Goal: Task Accomplishment & Management: Manage account settings

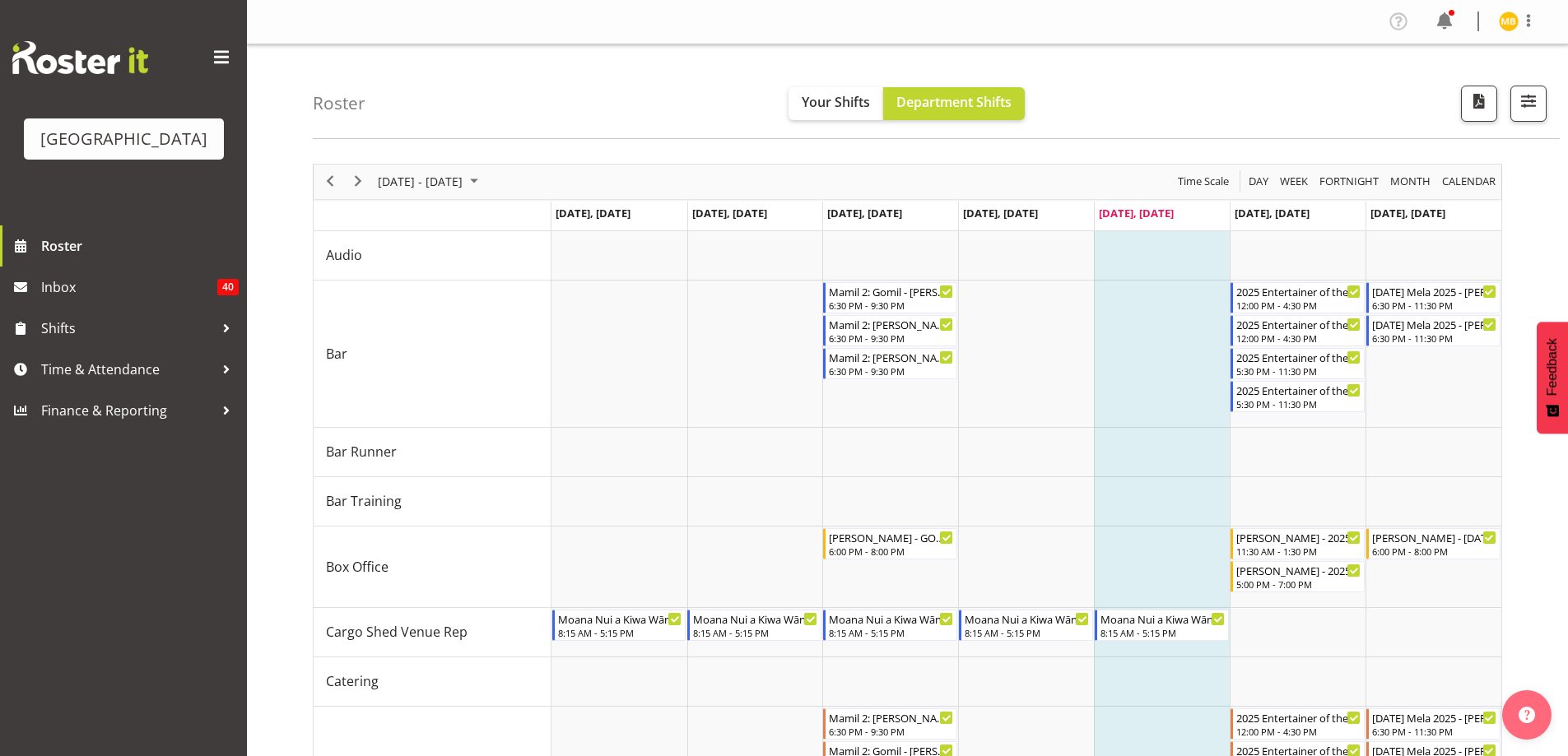
scroll to position [302, 0]
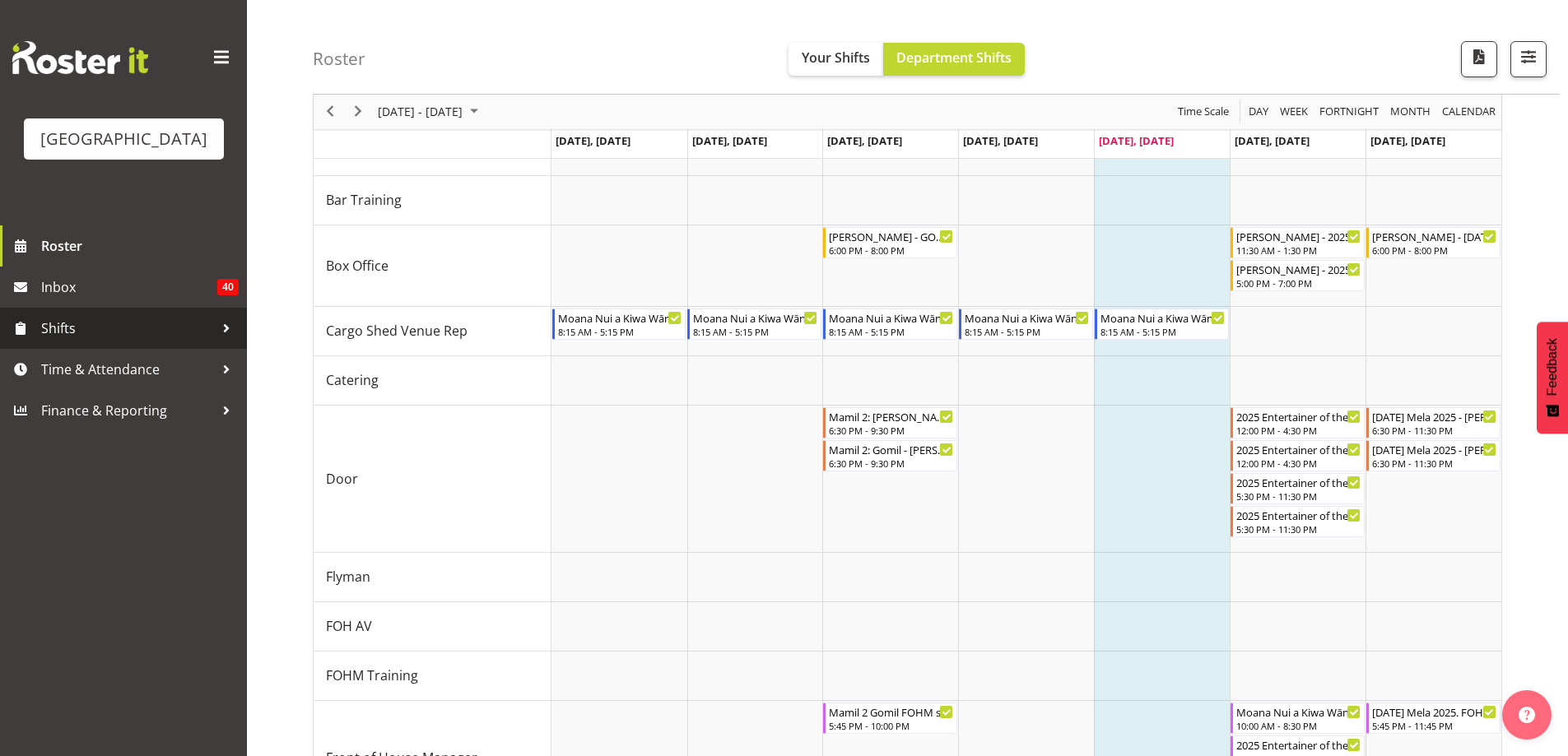
click at [130, 340] on span "Shifts" at bounding box center [127, 328] width 172 height 25
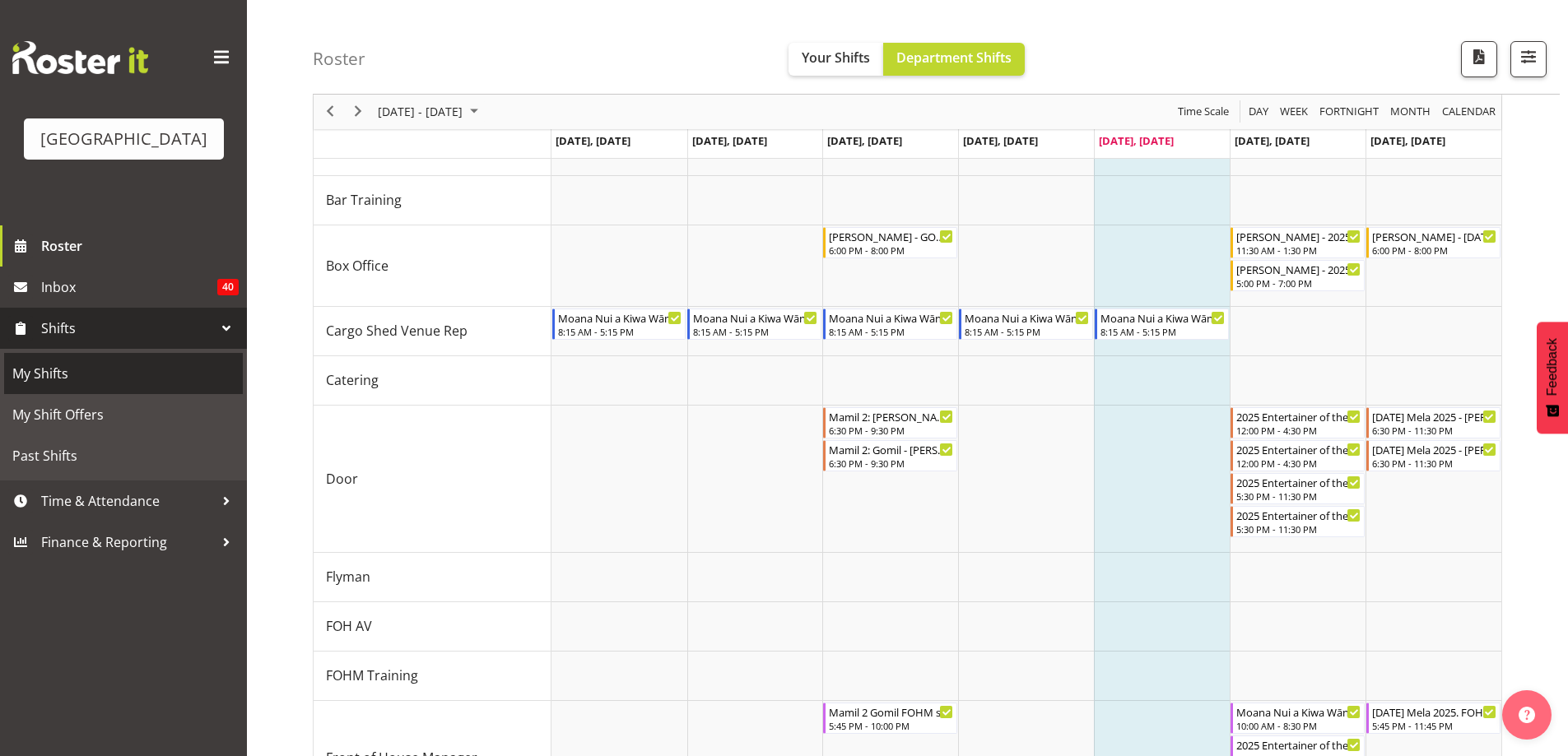
click at [90, 386] on span "My Shifts" at bounding box center [123, 374] width 222 height 25
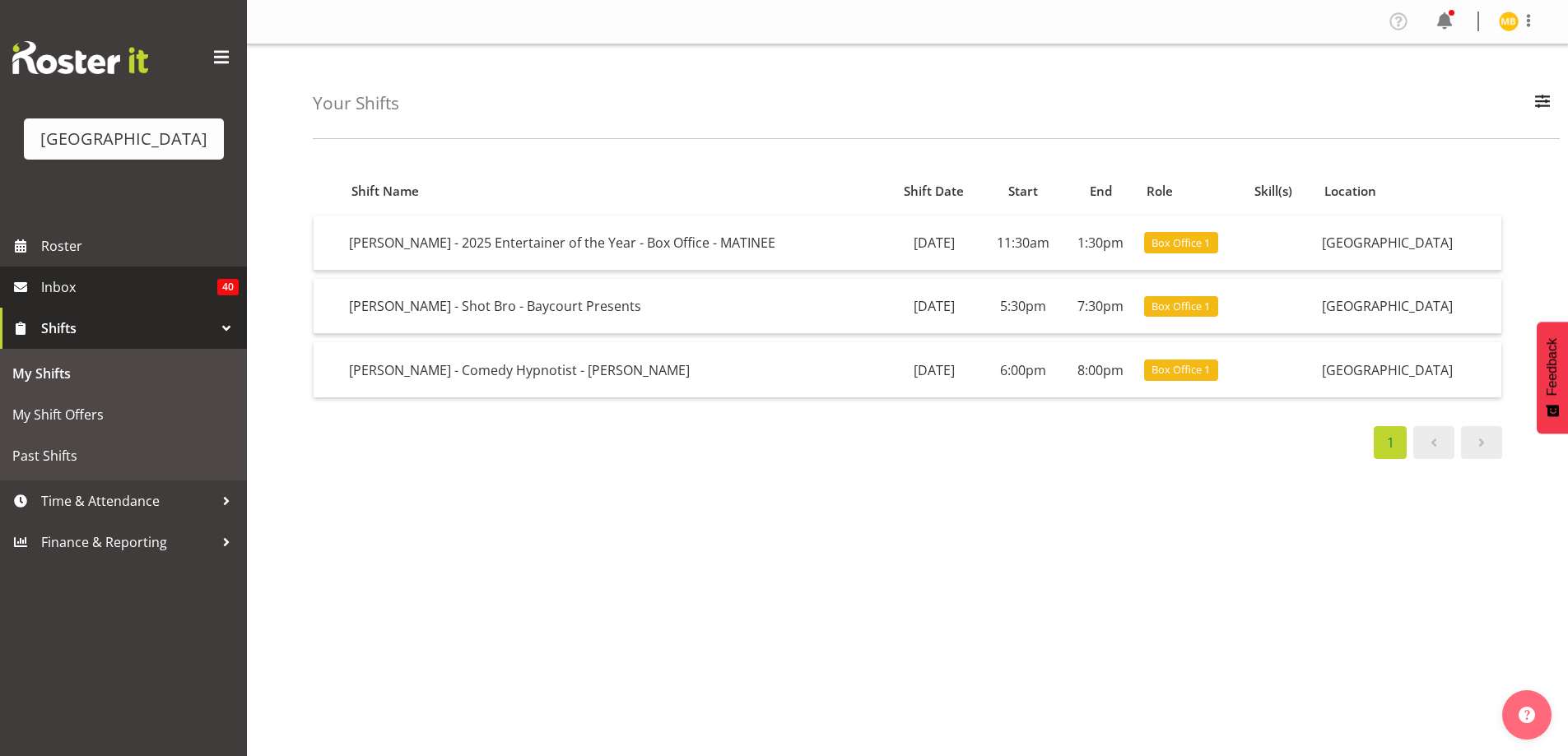
click at [120, 300] on span "Inbox" at bounding box center [129, 287] width 176 height 25
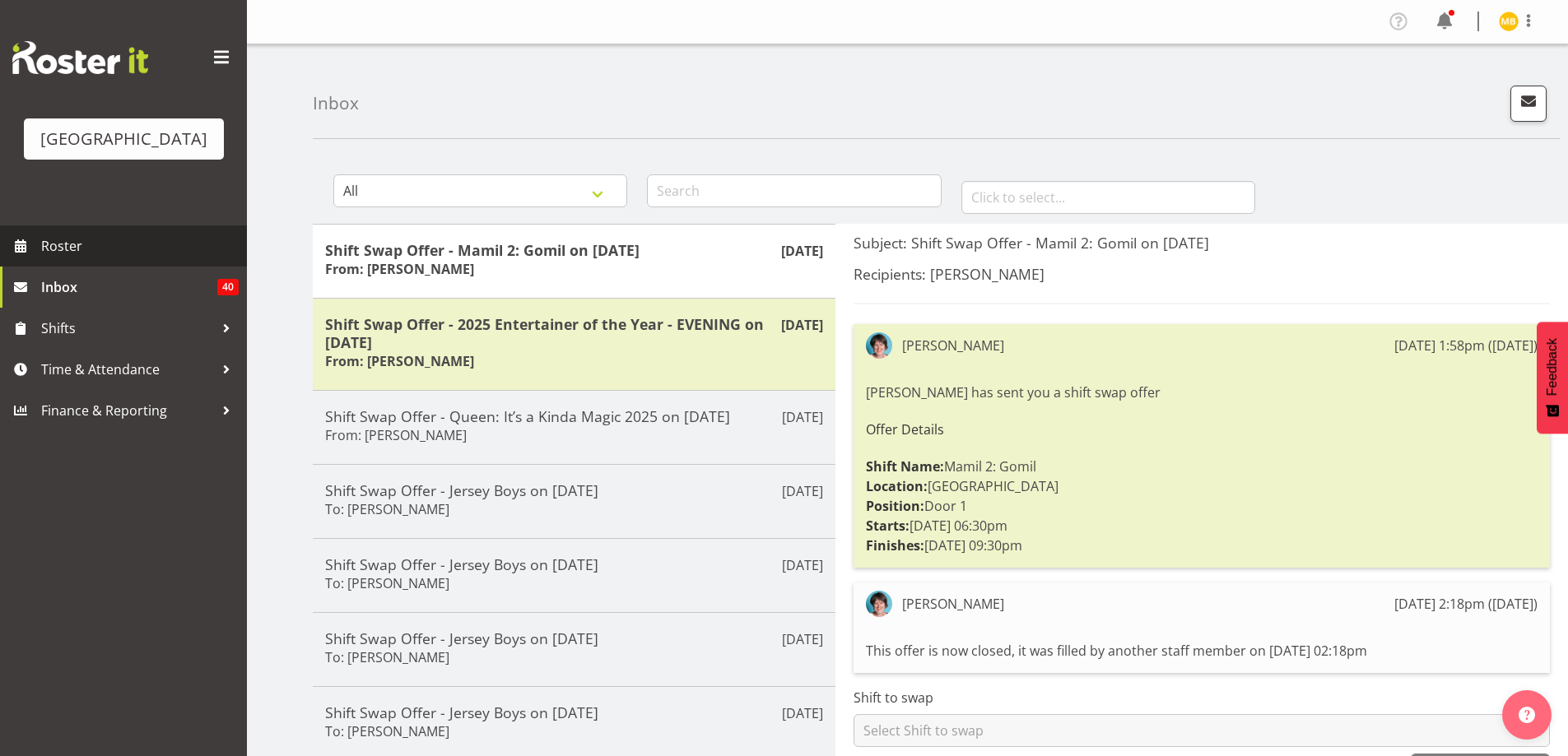
click at [85, 258] on span "Roster" at bounding box center [140, 246] width 197 height 25
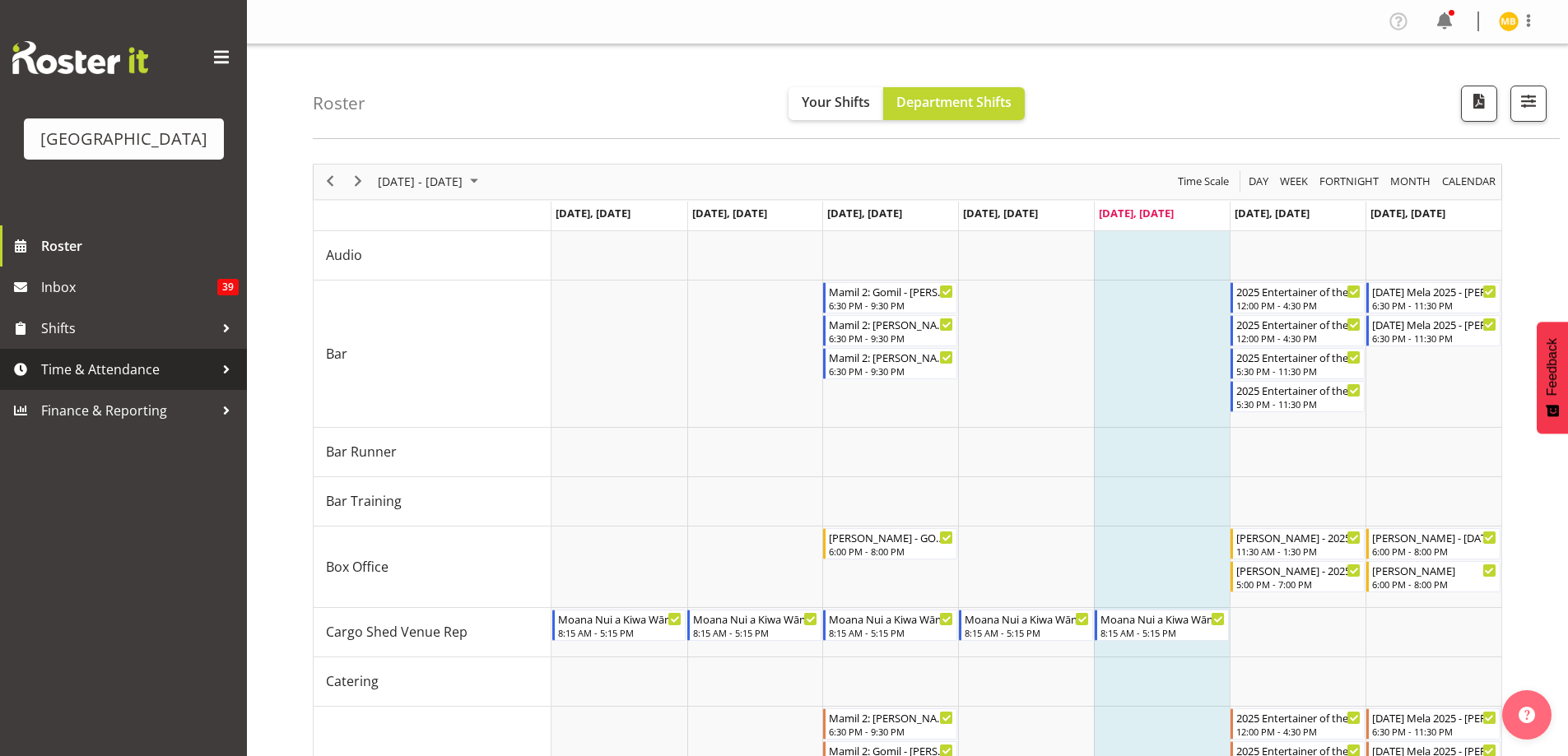
click at [119, 382] on span "Time & Attendance" at bounding box center [127, 370] width 172 height 25
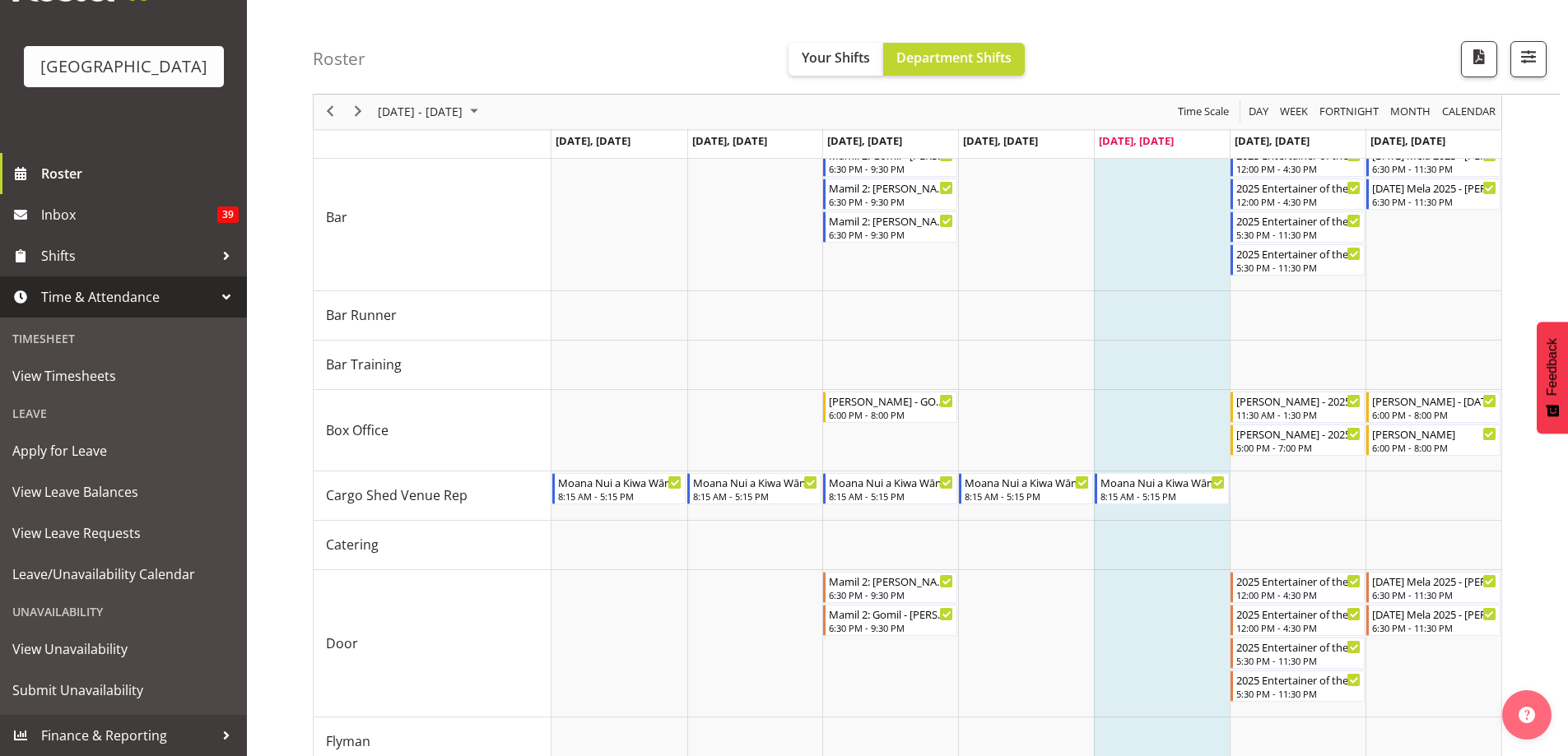
scroll to position [137, 0]
click at [89, 687] on span "Submit Unavailability" at bounding box center [123, 691] width 222 height 25
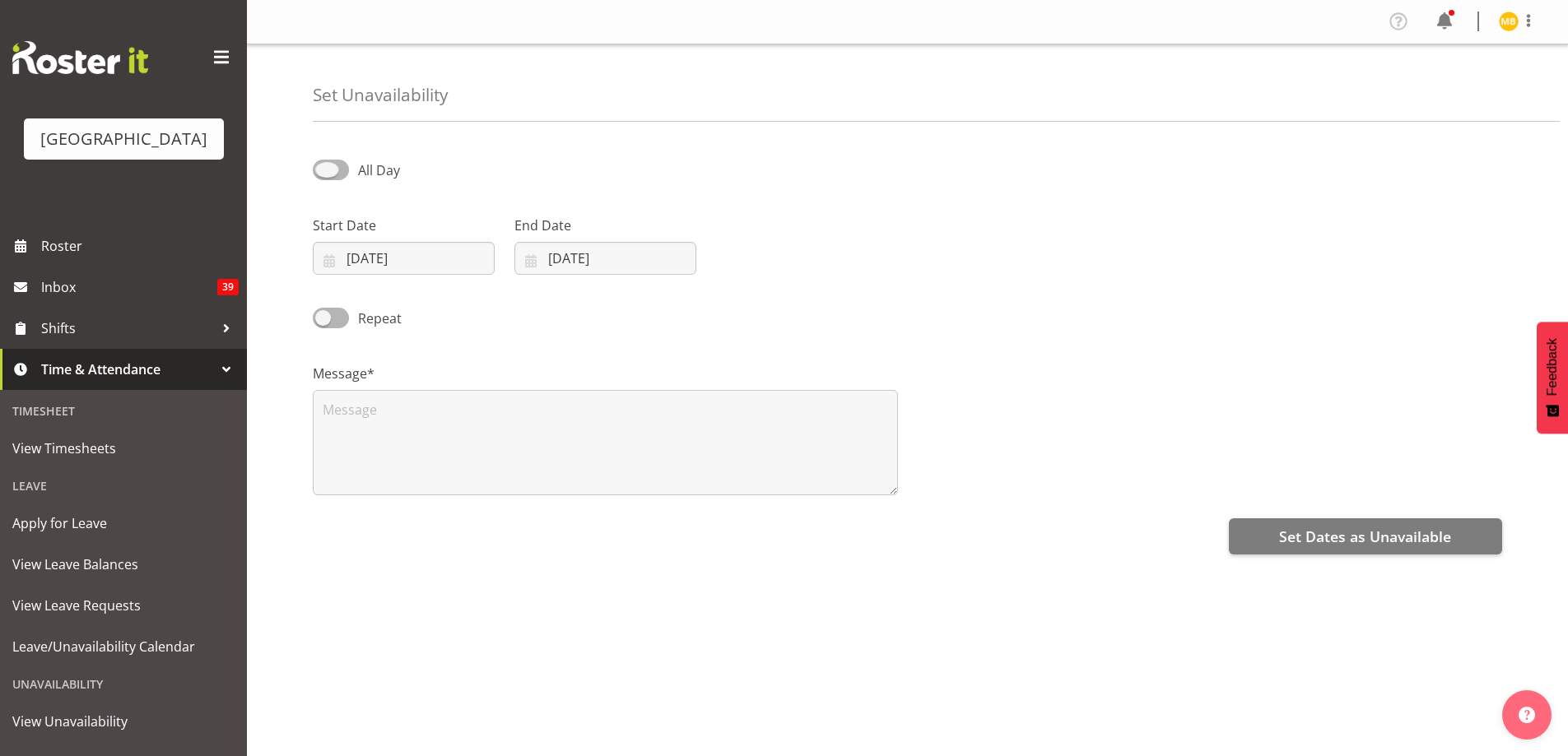
click at [337, 173] on span at bounding box center [331, 170] width 36 height 20
click at [324, 173] on input "All Day" at bounding box center [318, 170] width 11 height 11
checkbox input "true"
click at [421, 261] on input "03/10/2025" at bounding box center [404, 258] width 182 height 33
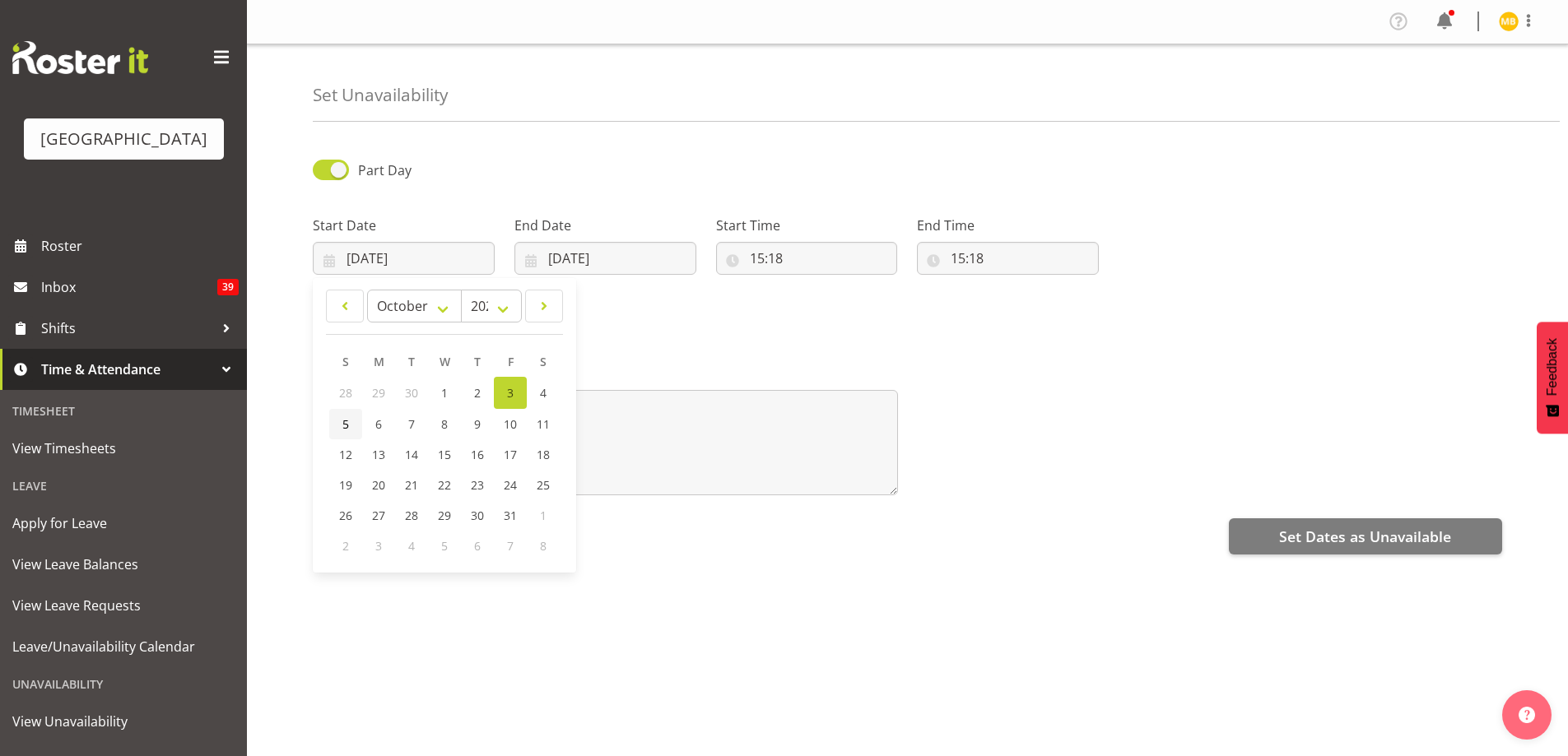
click at [346, 424] on span "5" at bounding box center [345, 424] width 6 height 16
type input "05/10/2025"
click at [584, 253] on input "03/10/2025" at bounding box center [606, 258] width 182 height 33
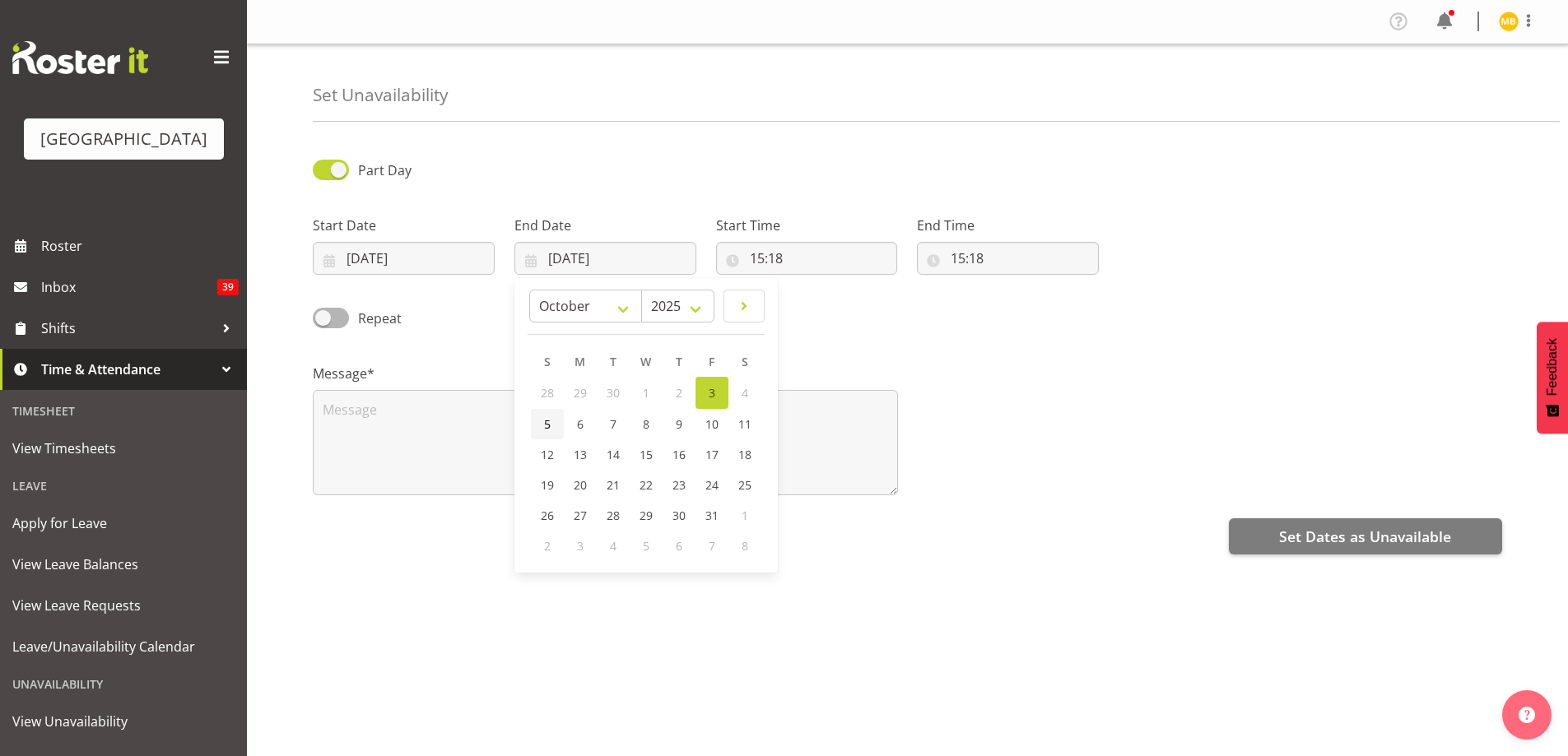
click at [545, 427] on span "5" at bounding box center [547, 424] width 6 height 16
type input "05/10/2025"
click at [333, 321] on span at bounding box center [331, 317] width 36 height 20
click at [324, 321] on input "Repeat" at bounding box center [318, 318] width 11 height 11
checkbox input "true"
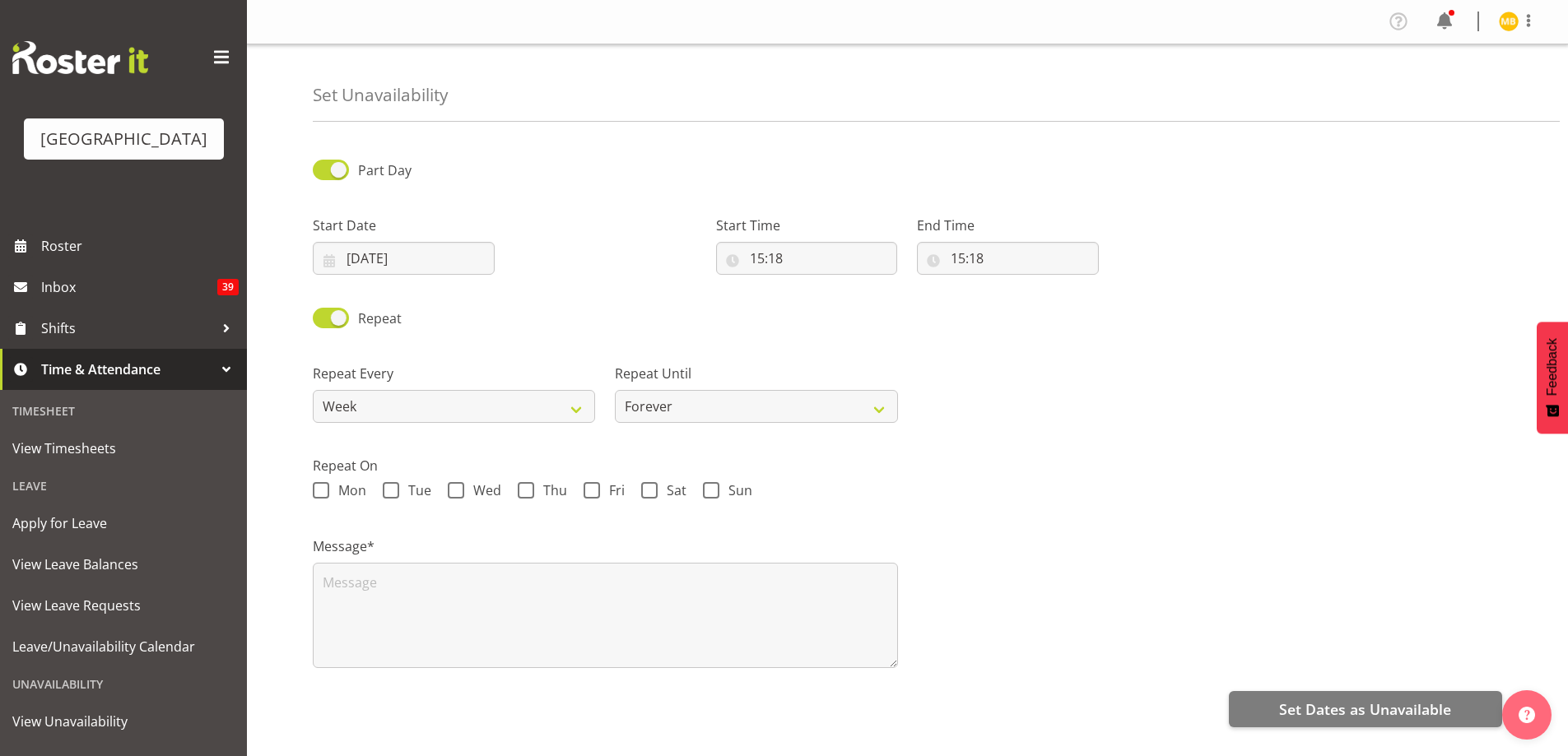
click at [712, 487] on span at bounding box center [711, 490] width 17 height 17
click at [712, 487] on input "Sun" at bounding box center [708, 491] width 11 height 11
checkbox input "true"
click at [651, 490] on span at bounding box center [649, 490] width 17 height 17
click at [651, 490] on input "Sat" at bounding box center [646, 491] width 11 height 11
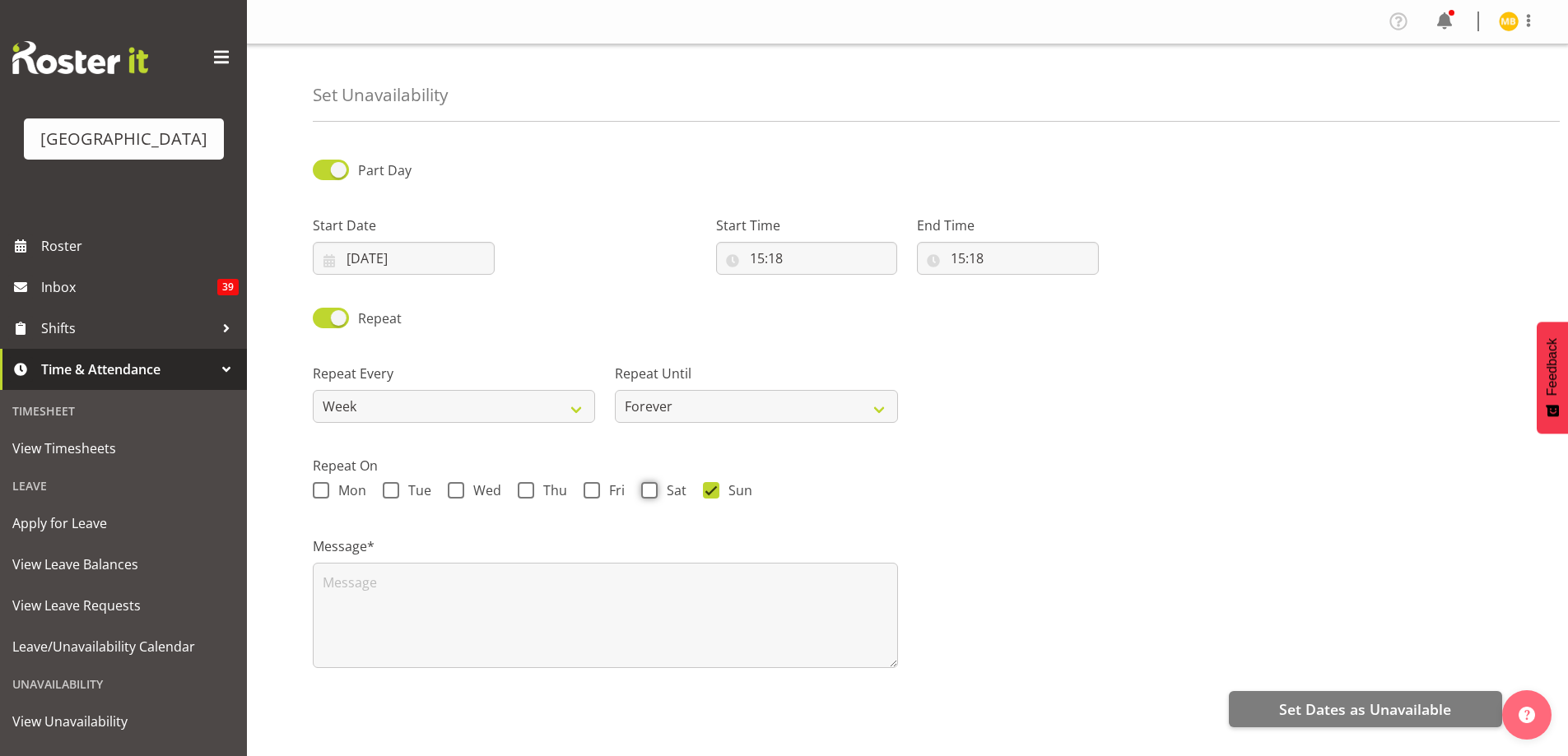
checkbox input "true"
click at [873, 406] on select "Forever On a date" at bounding box center [755, 406] width 282 height 33
select select "date"
click at [615, 390] on select "Forever On a date" at bounding box center [755, 406] width 282 height 33
select select "9"
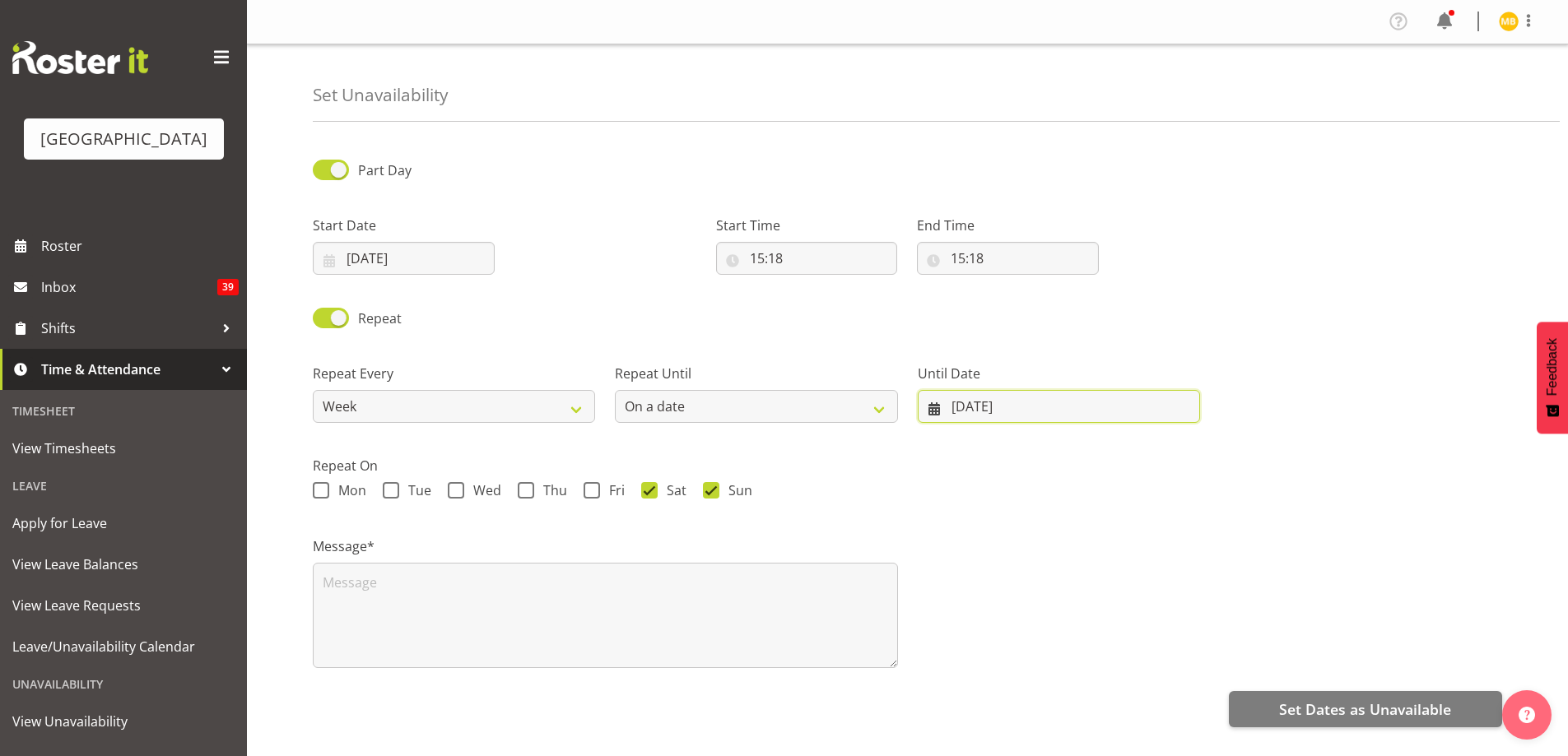
click at [963, 405] on input "03/10/2025" at bounding box center [1059, 406] width 282 height 33
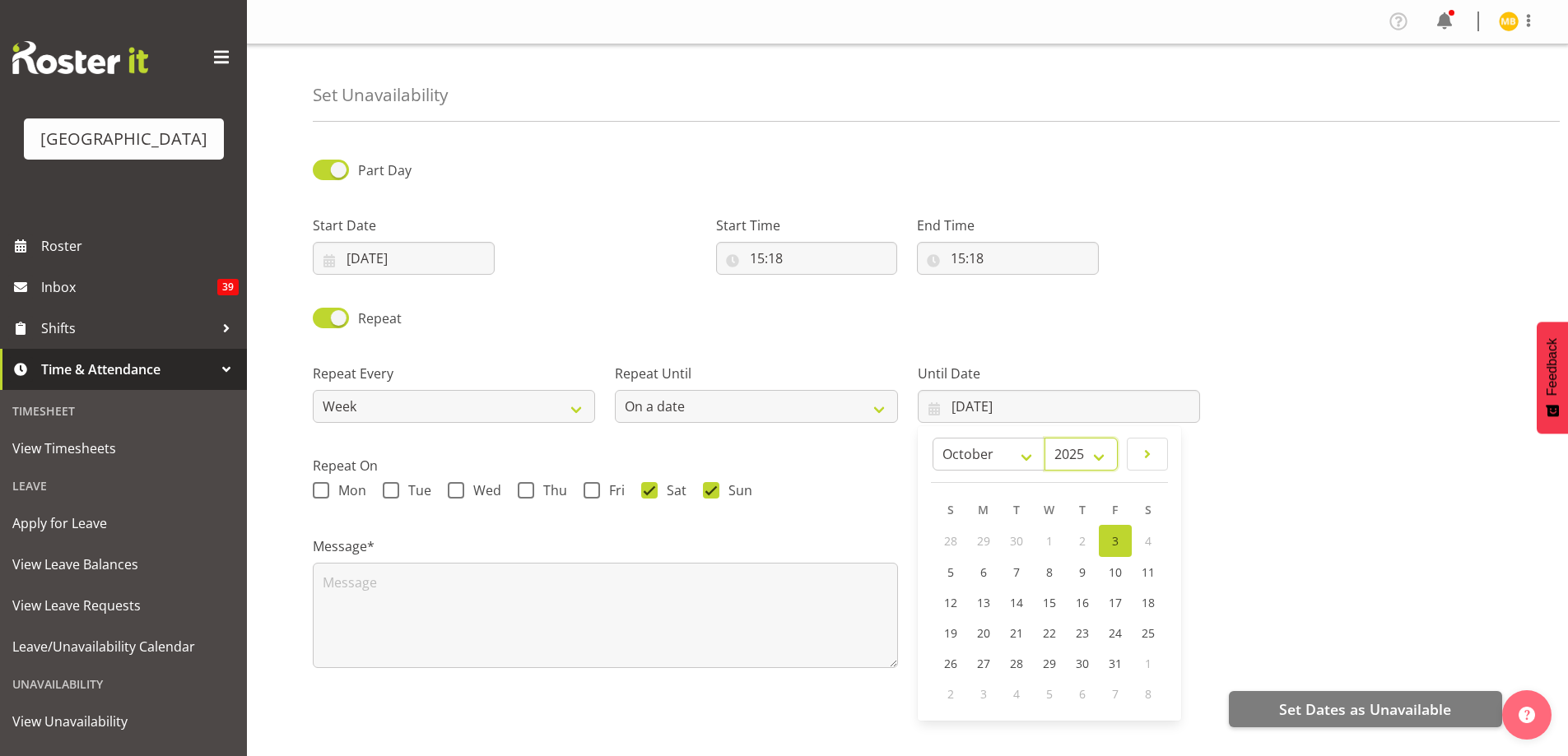
click at [1103, 454] on select "2035 2034 2033 2032 2031 2030 2029 2028 2027 2026 2025" at bounding box center [1081, 454] width 73 height 33
select select "2026"
click at [1075, 438] on select "2035 2034 2033 2032 2031 2030 2029 2028 2027 2026 2025" at bounding box center [1081, 454] width 73 height 33
click at [1064, 452] on select "January February March April May June July August September October November De…" at bounding box center [1025, 454] width 103 height 33
select select "7"
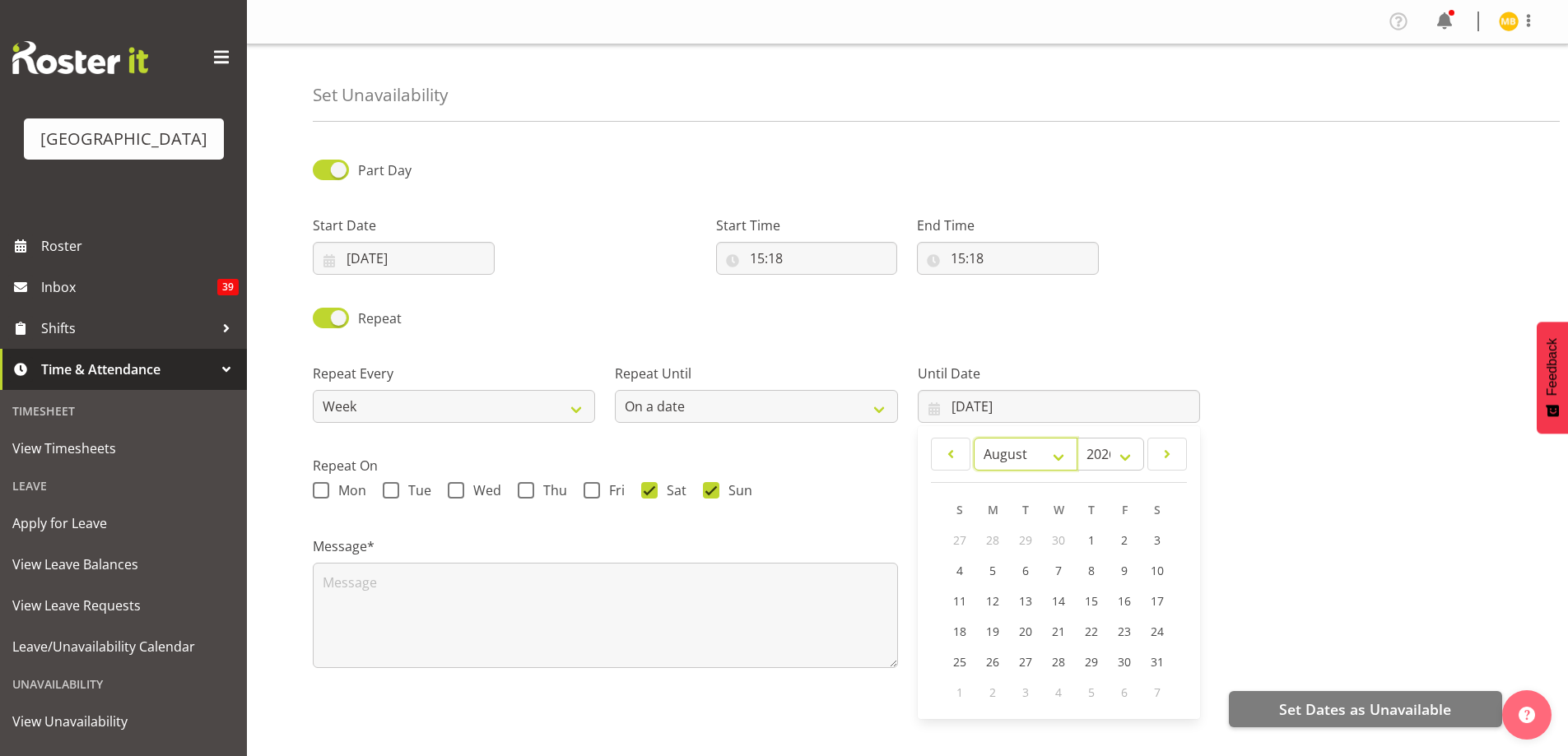
click at [974, 438] on select "January February March April May June July August September October November De…" at bounding box center [1025, 454] width 103 height 33
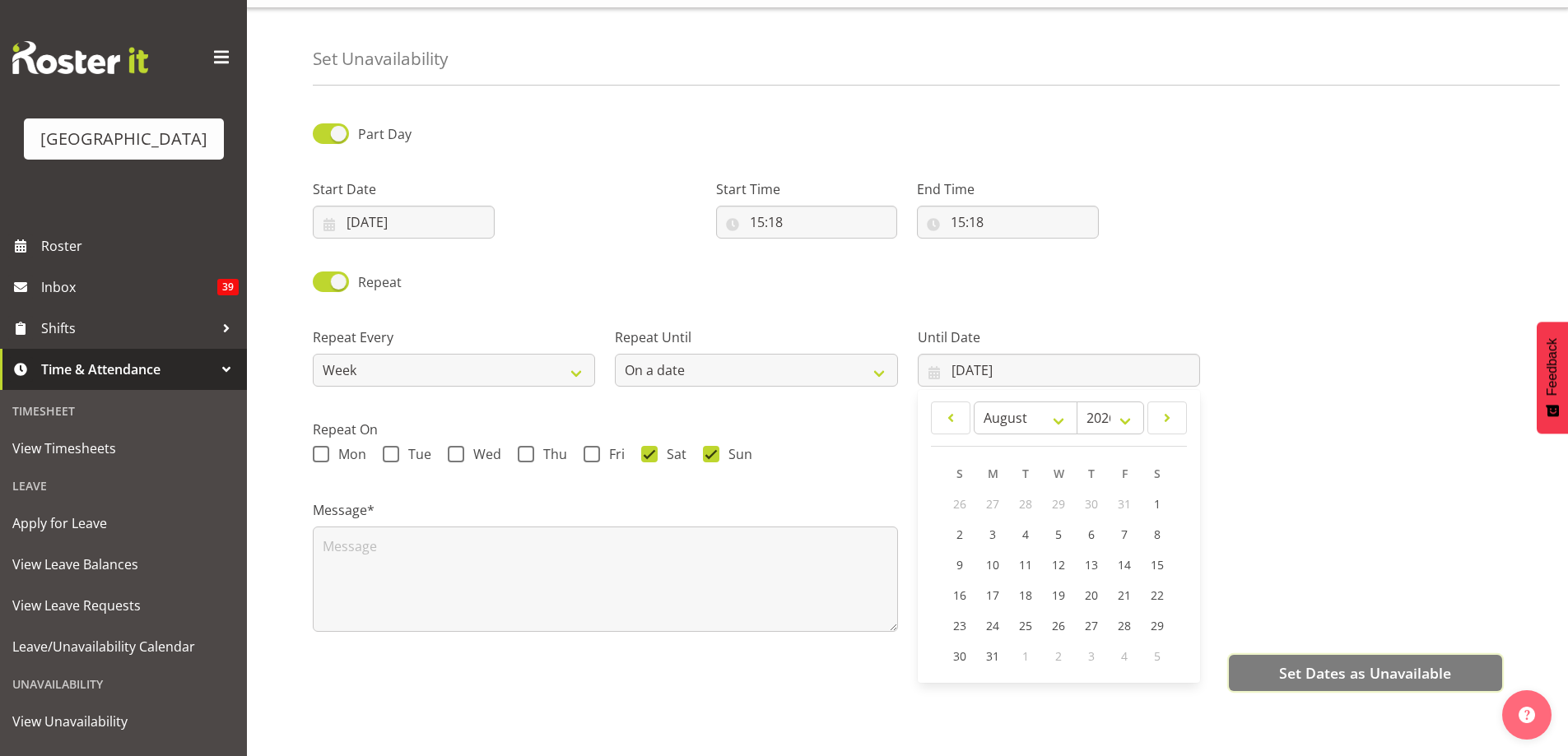
click at [1332, 662] on span "Set Dates as Unavailable" at bounding box center [1365, 673] width 172 height 21
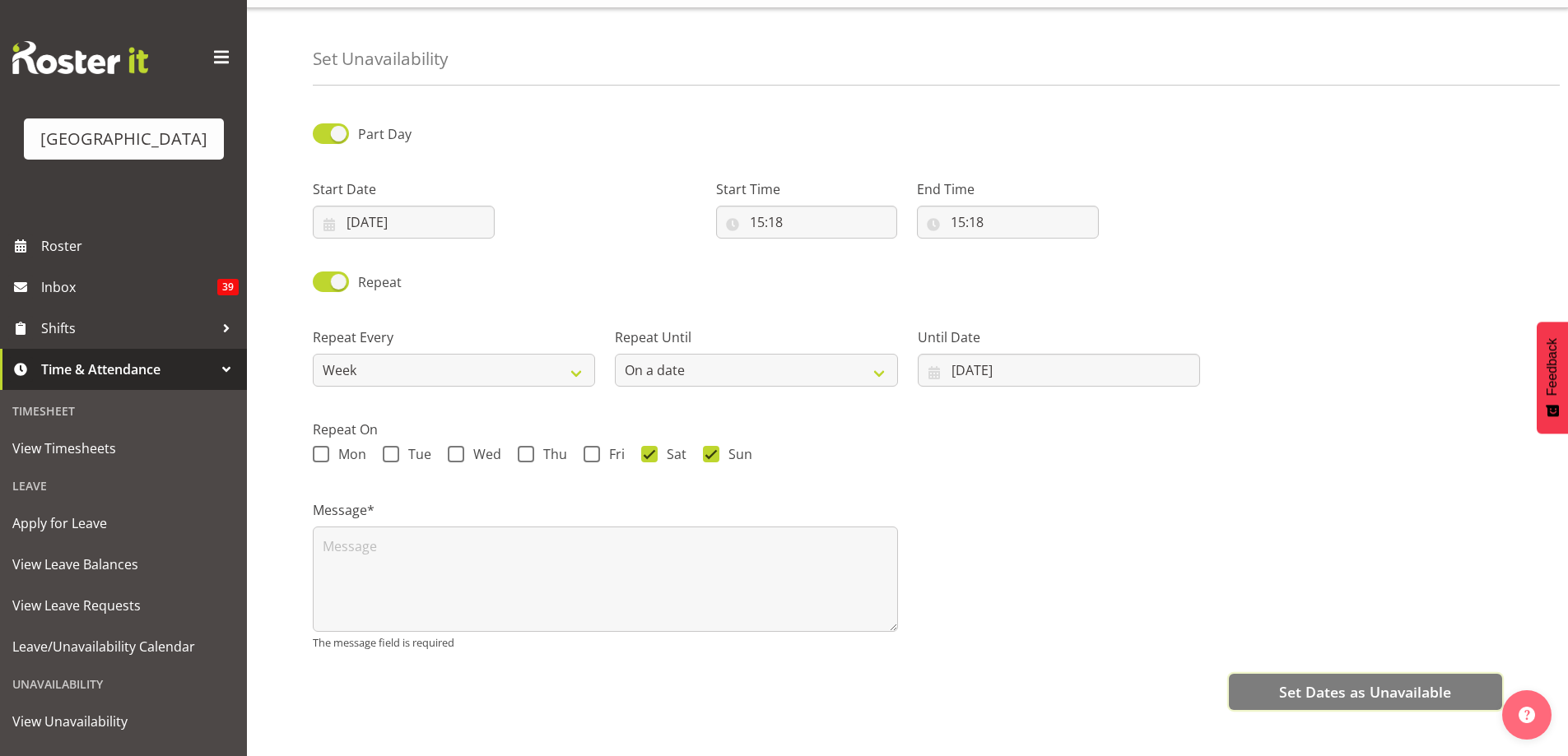
click at [1335, 682] on span "Set Dates as Unavailable" at bounding box center [1365, 692] width 172 height 21
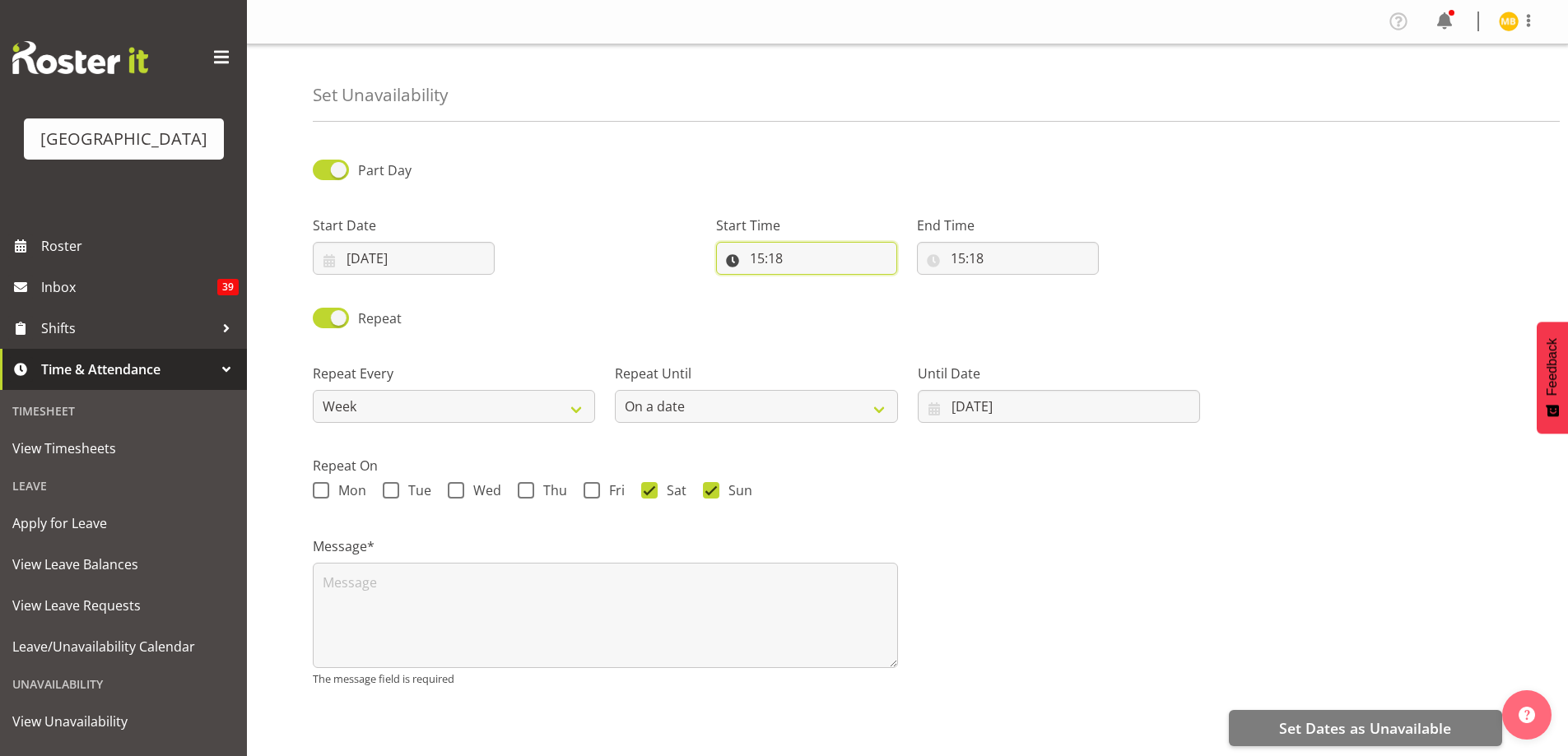
click at [802, 263] on input "15:18" at bounding box center [807, 258] width 182 height 33
click at [334, 170] on span at bounding box center [331, 170] width 36 height 20
click at [324, 170] on input "Part Day" at bounding box center [318, 170] width 11 height 11
checkbox input "false"
click at [1385, 724] on span "Set Dates as Unavailable" at bounding box center [1365, 729] width 172 height 21
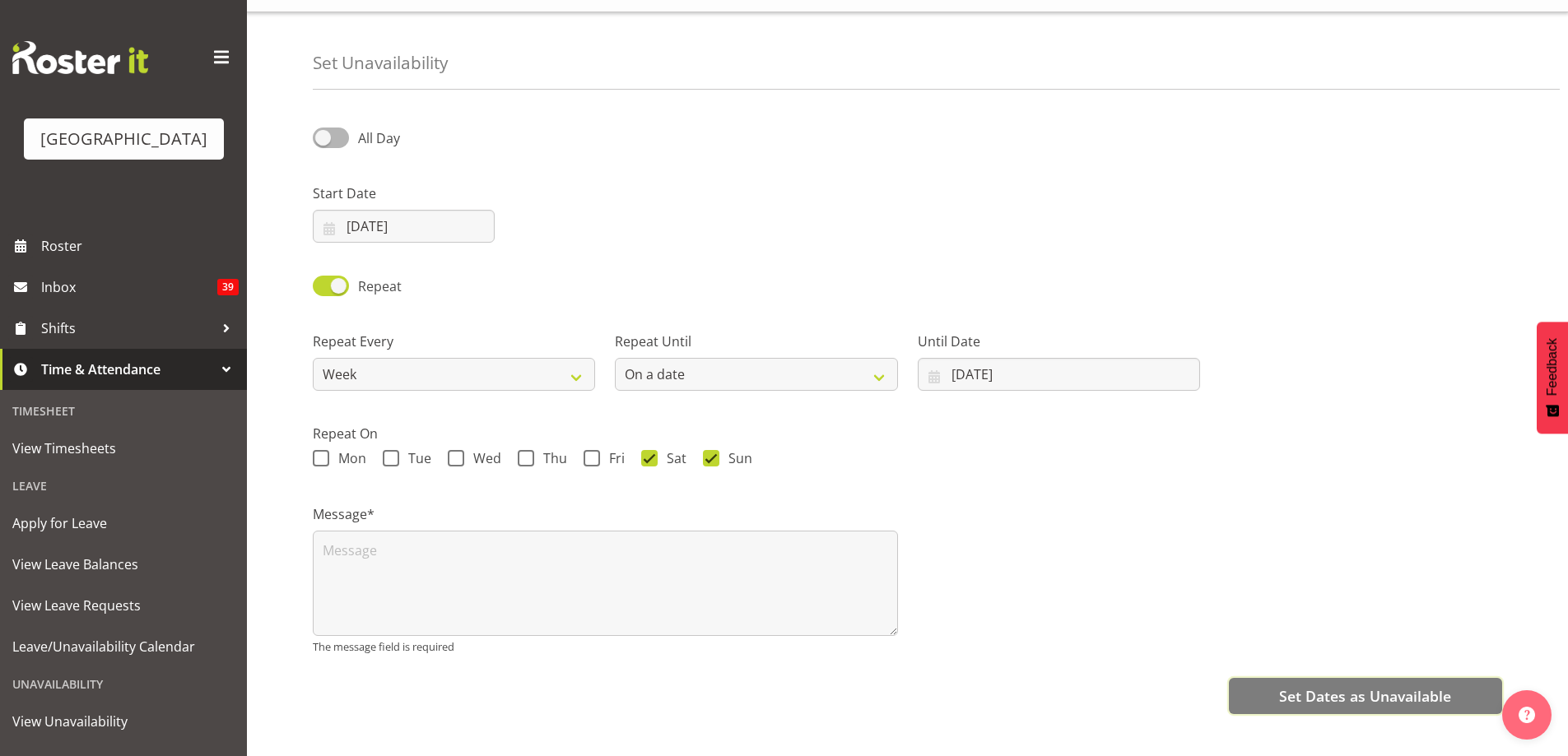
scroll to position [49, 0]
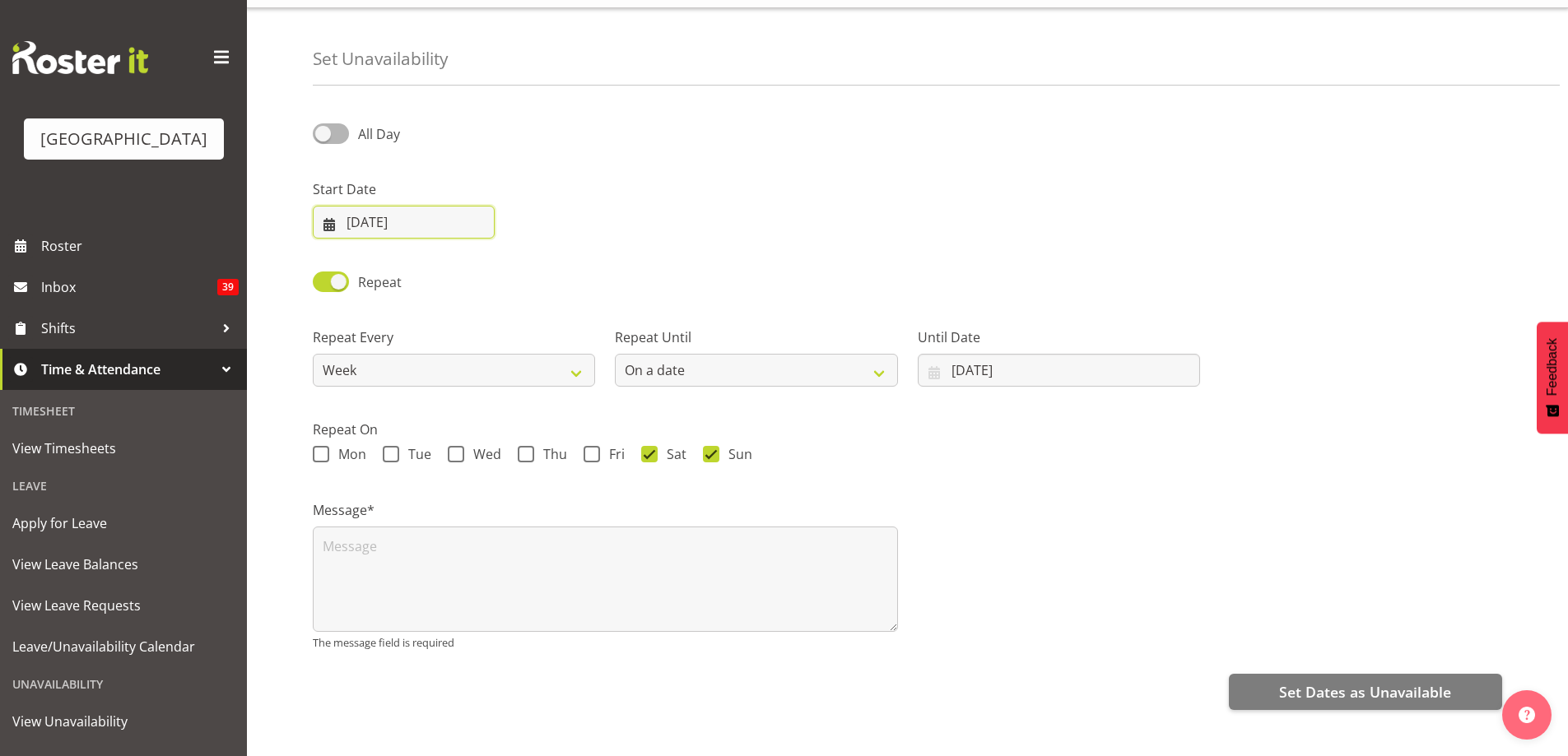
click at [445, 206] on input "05/10/2025" at bounding box center [404, 222] width 182 height 33
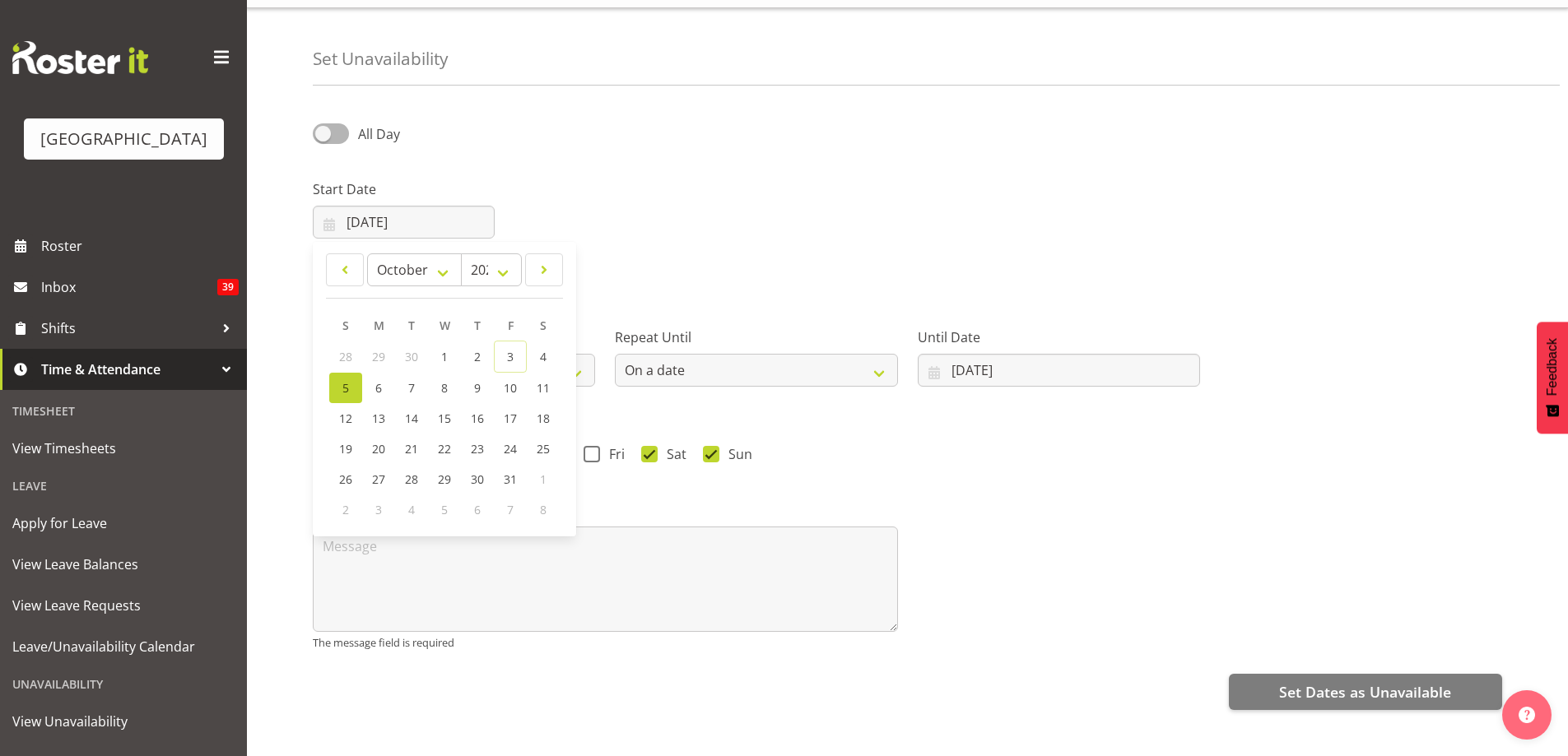
click at [343, 380] on span "5" at bounding box center [345, 388] width 6 height 16
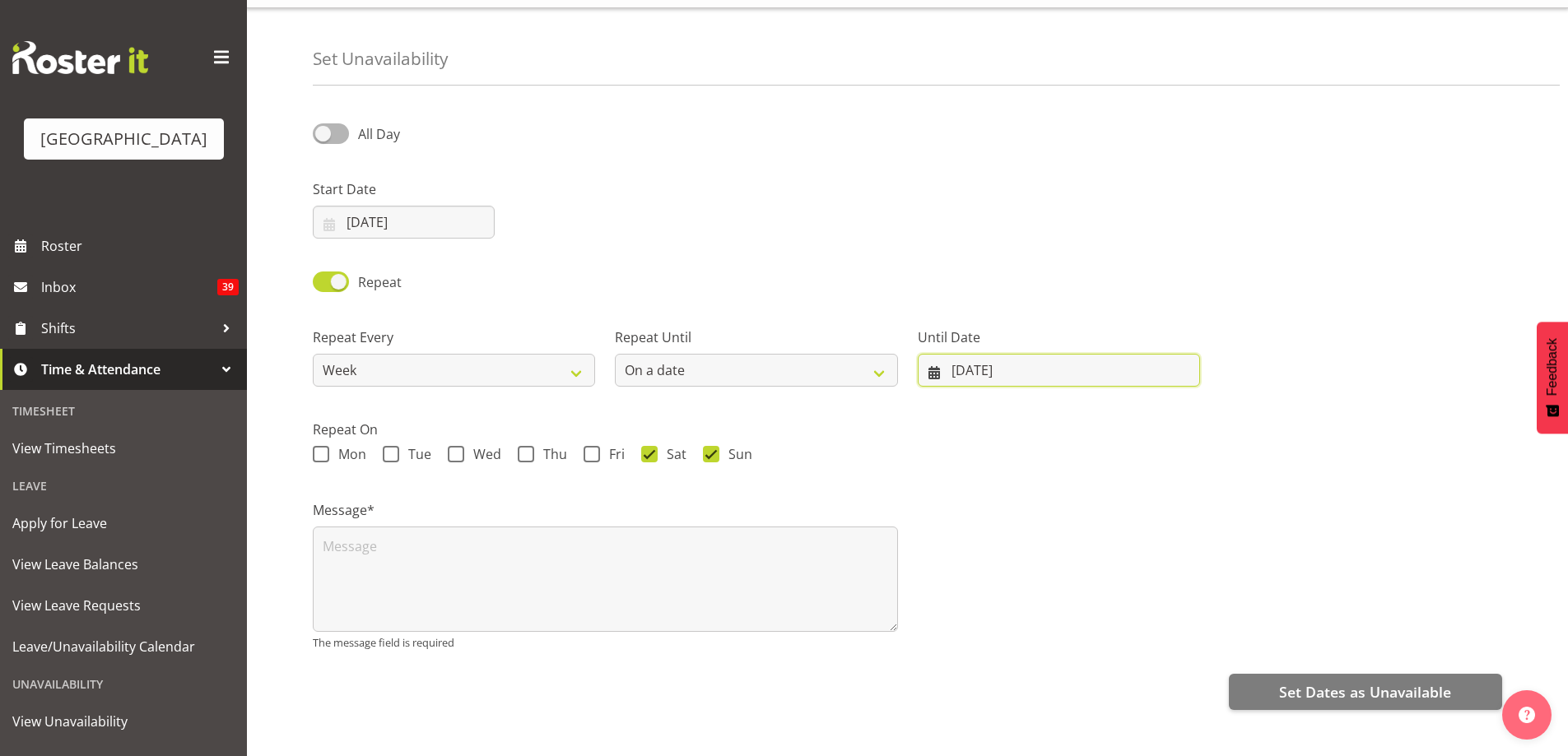
click at [1051, 355] on input "03/10/2025" at bounding box center [1059, 370] width 282 height 33
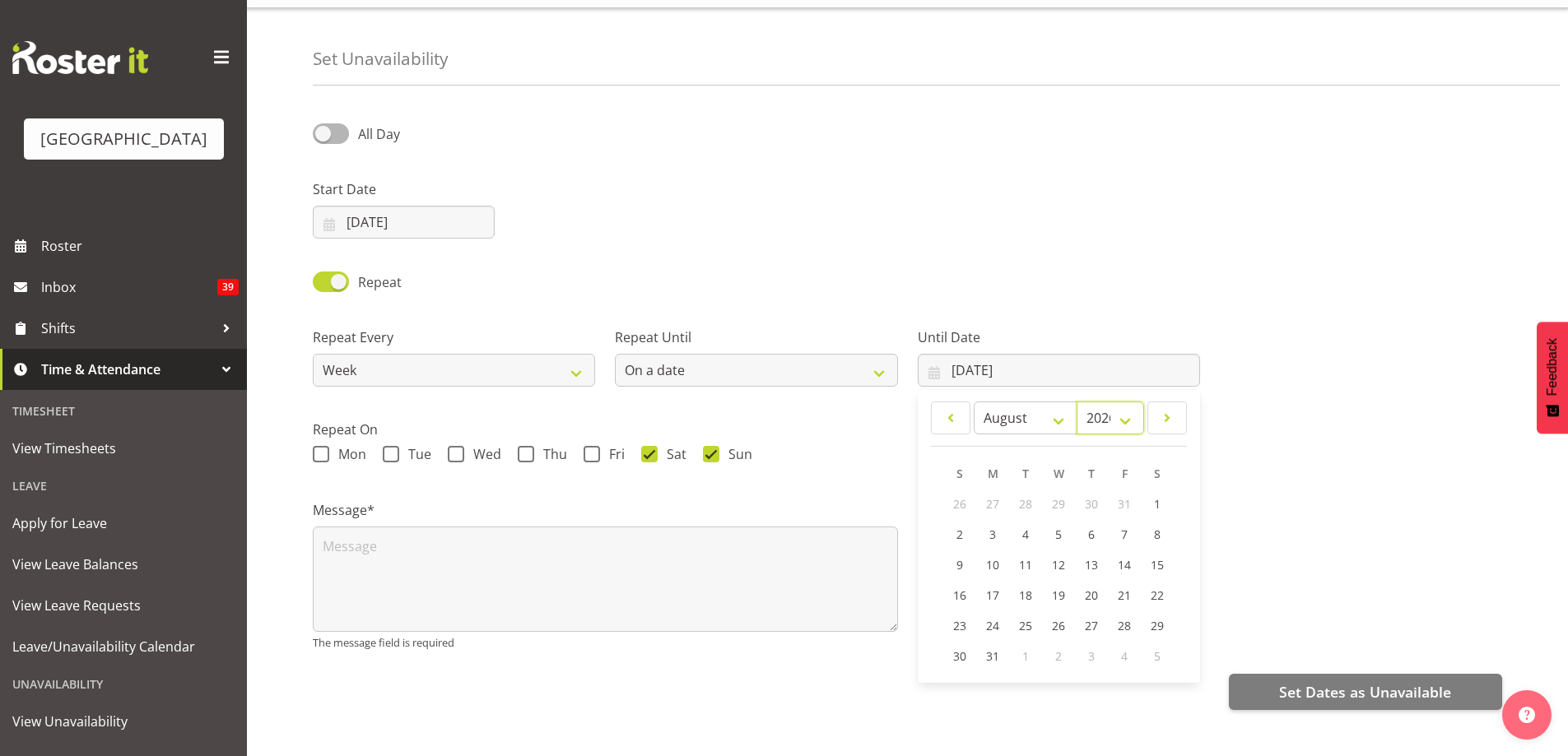
click at [1129, 409] on select "2036 2035 2034 2033 2032 2031 2030 2029 2028 2027 2026 2025" at bounding box center [1111, 417] width 67 height 33
click at [1077, 401] on select "2036 2035 2034 2033 2032 2031 2030 2029 2028 2027 2026 2025" at bounding box center [1111, 417] width 67 height 33
click at [613, 569] on textarea at bounding box center [606, 579] width 585 height 105
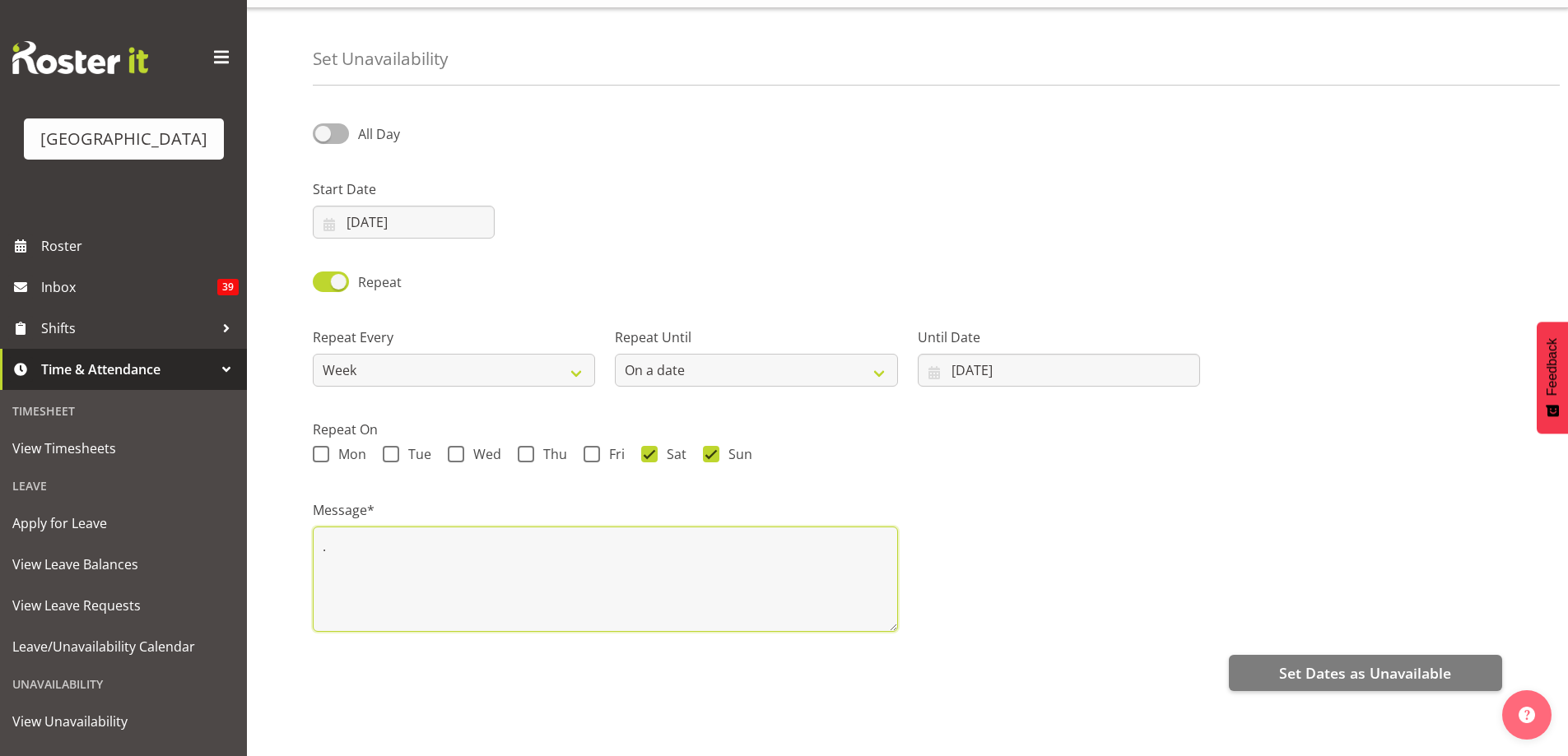
type textarea "."
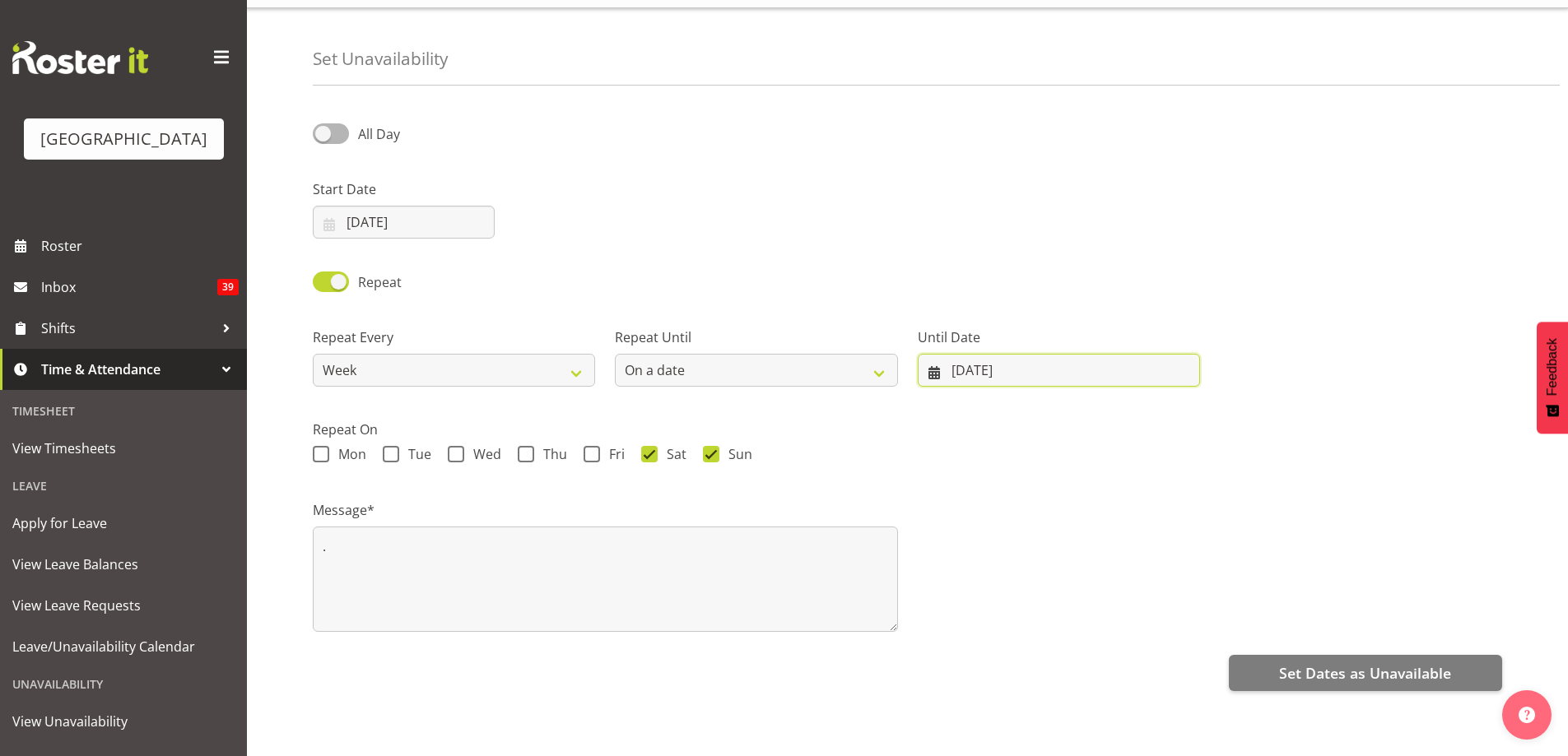
click at [1161, 354] on input "03/10/2025" at bounding box center [1059, 370] width 282 height 33
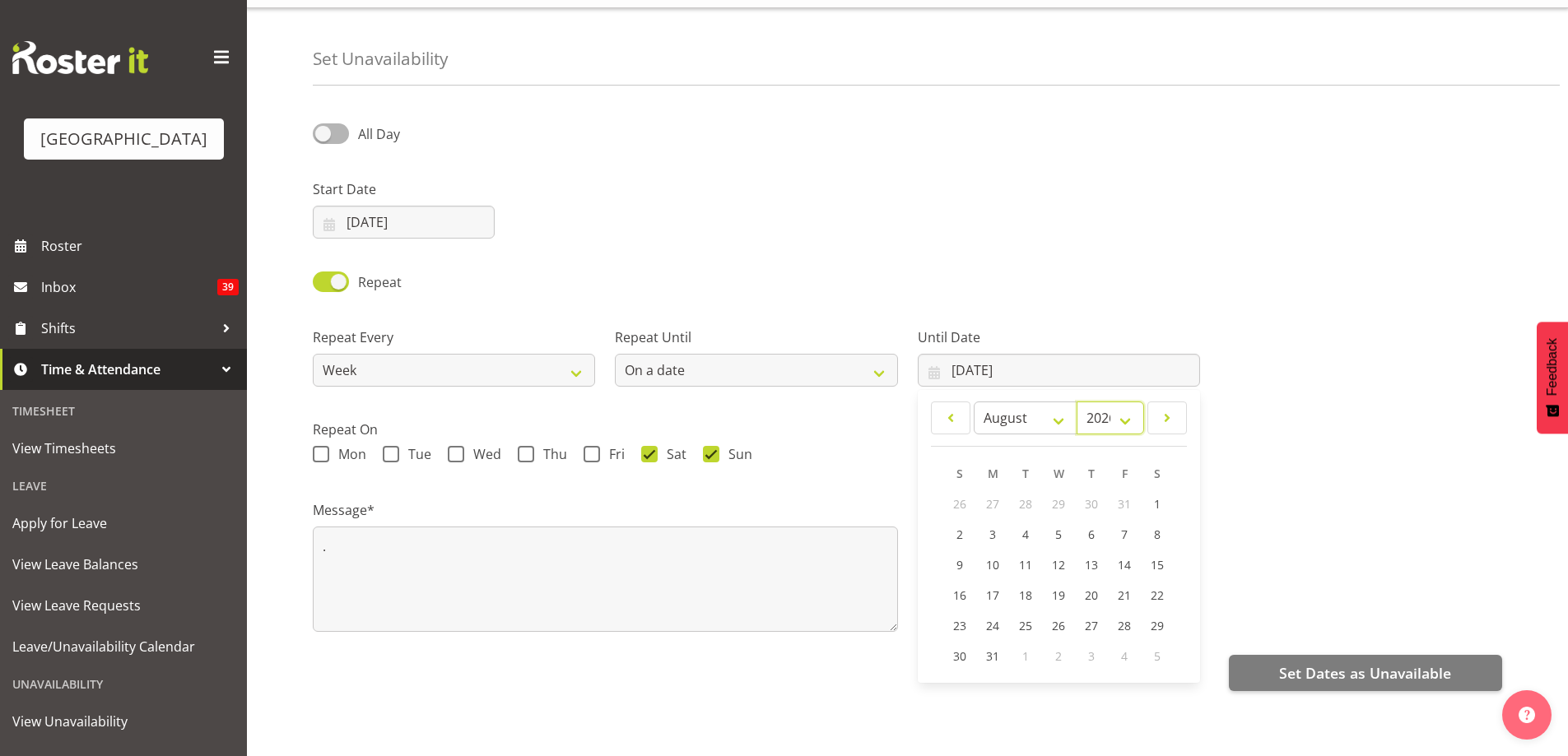
click at [1129, 403] on select "2036 2035 2034 2033 2032 2031 2030 2029 2028 2027 2026 2025" at bounding box center [1111, 417] width 67 height 33
click at [1077, 401] on select "2036 2035 2034 2033 2032 2031 2030 2029 2028 2027 2026 2025" at bounding box center [1111, 417] width 67 height 33
click at [1378, 447] on div "Mon Tue Wed Thu Fri Sat Sun" at bounding box center [907, 457] width 1189 height 21
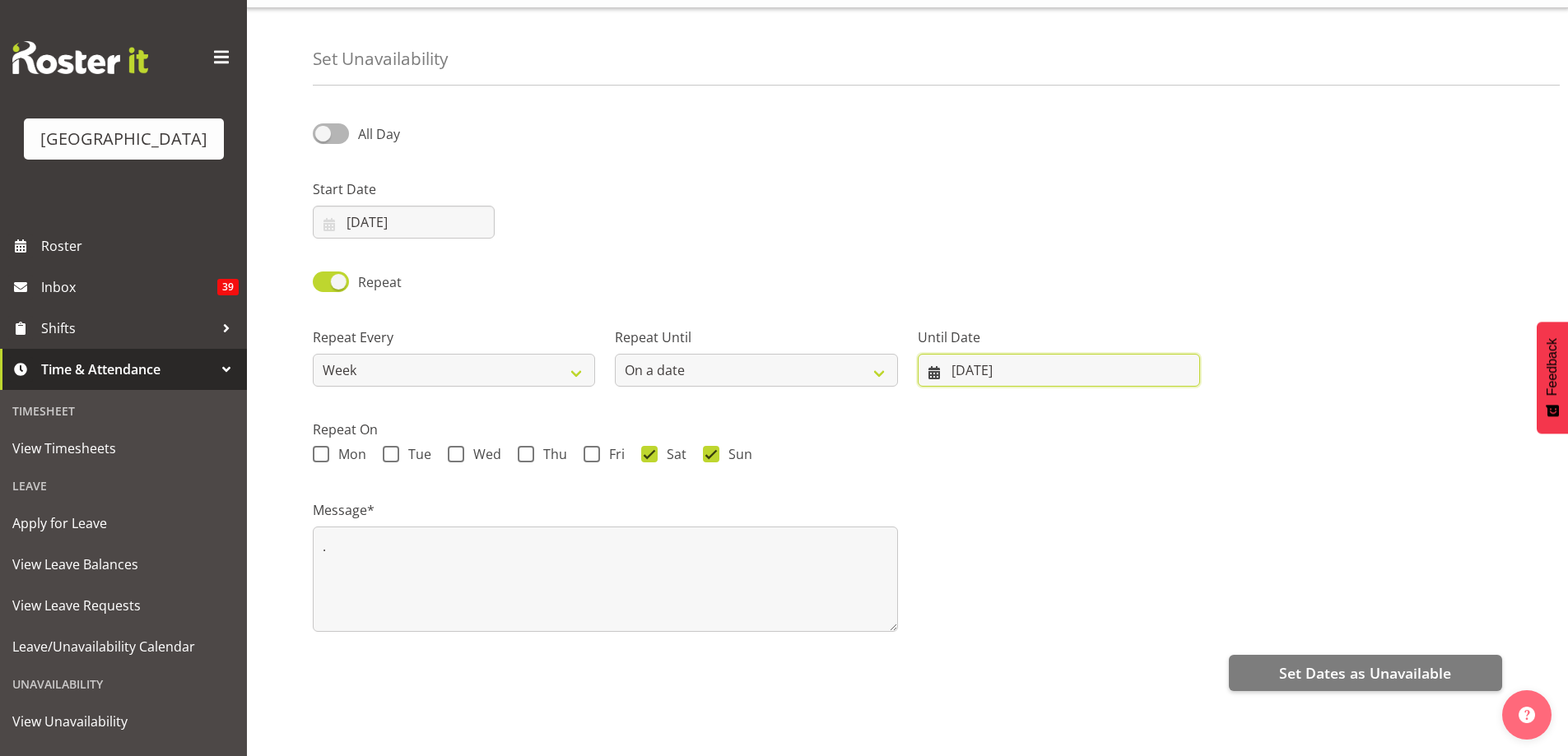
drag, startPoint x: 1054, startPoint y: 363, endPoint x: 1036, endPoint y: 355, distance: 19.7
click at [1053, 362] on input "03/10/2025" at bounding box center [1059, 370] width 282 height 33
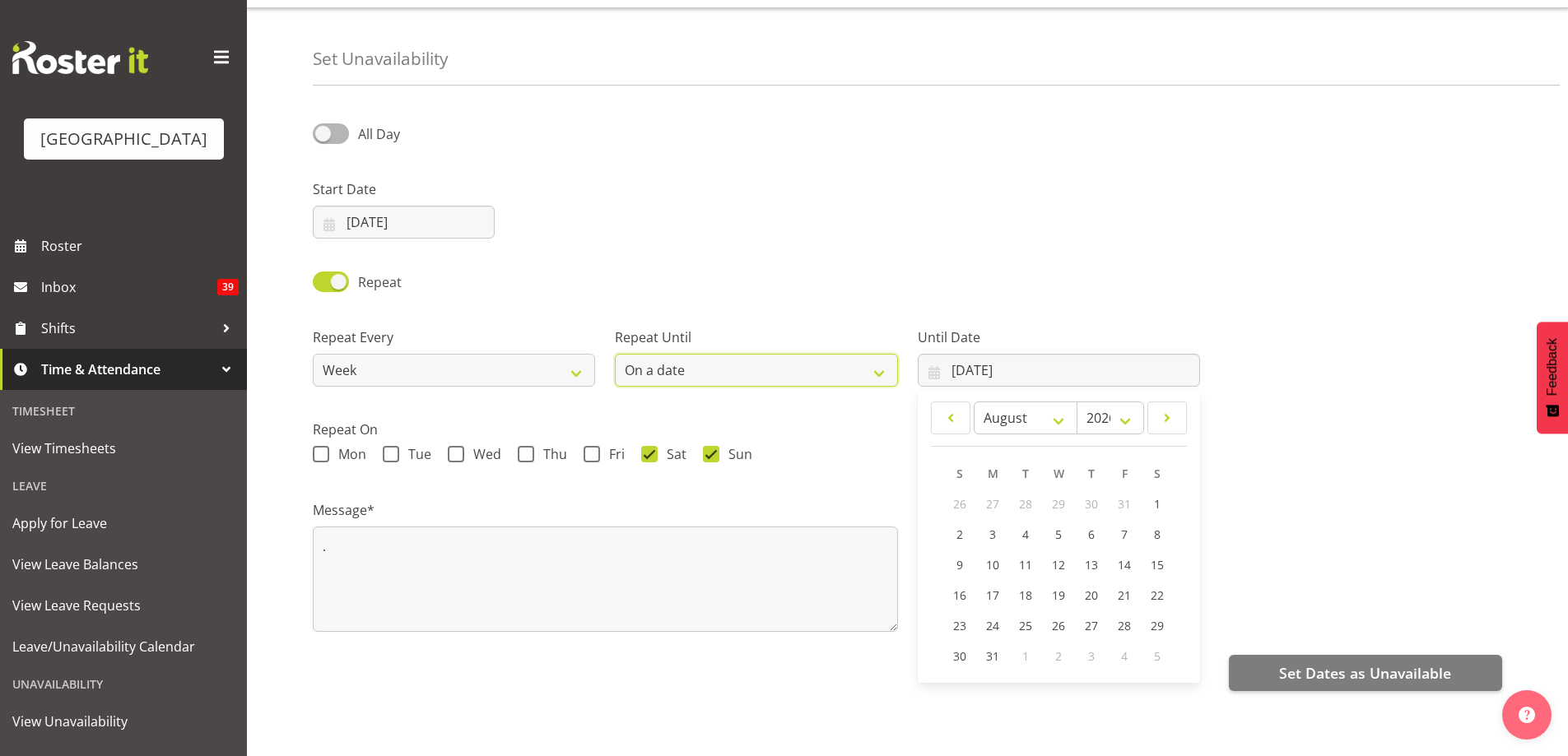
click at [883, 358] on select "Forever On a date" at bounding box center [755, 370] width 282 height 33
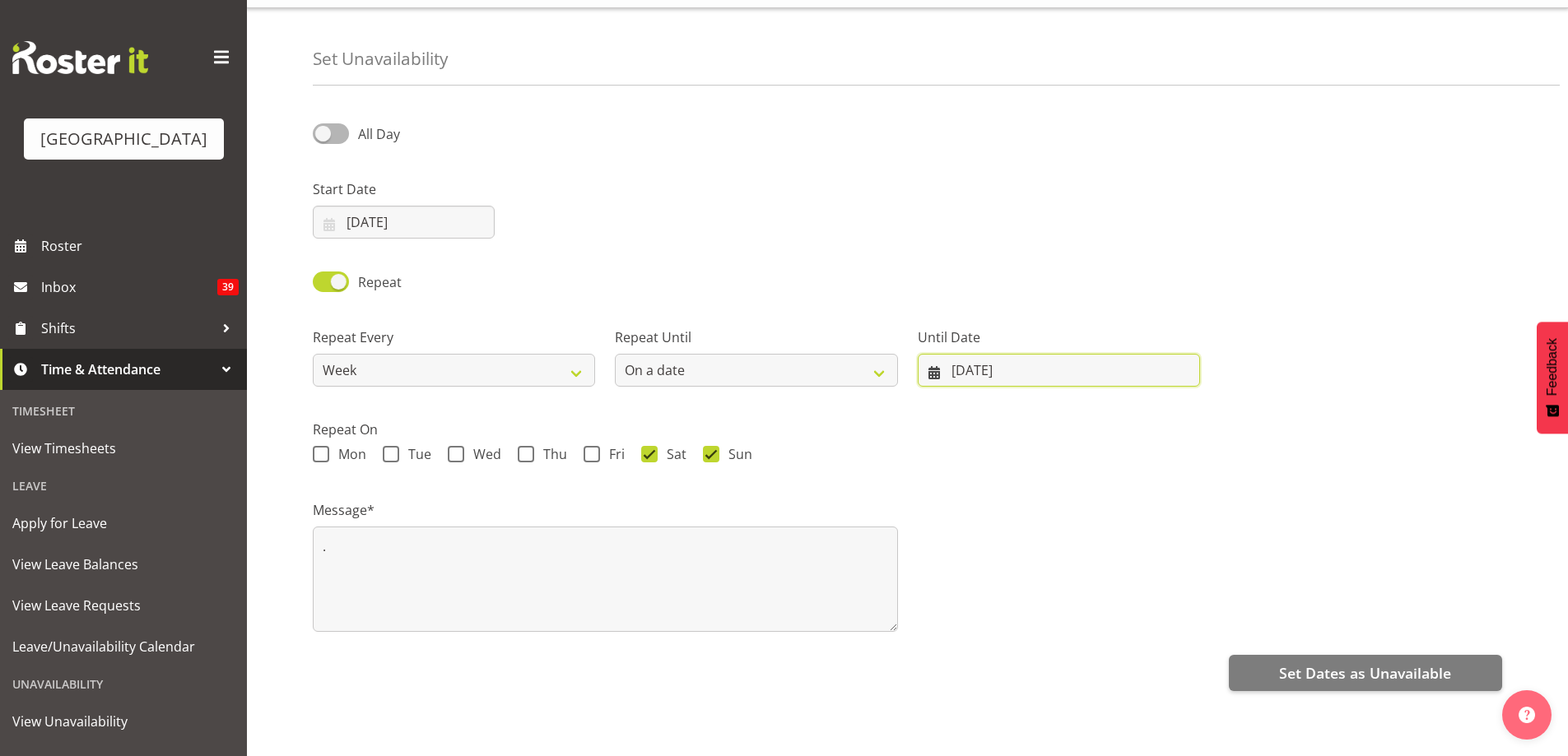
click at [1011, 354] on input "03/10/2025" at bounding box center [1059, 370] width 282 height 33
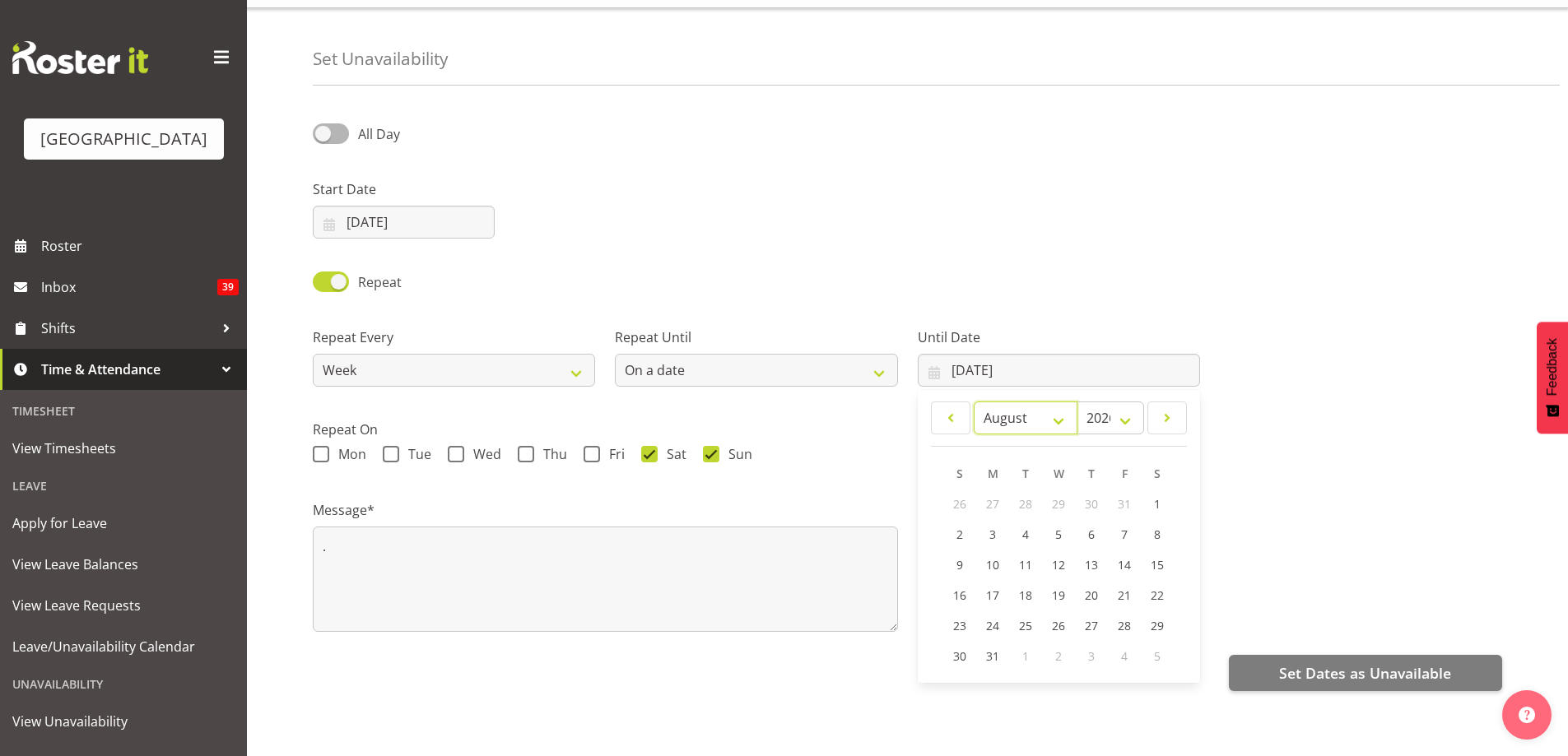
click at [1059, 407] on select "January February March April May June July August September October November De…" at bounding box center [1025, 417] width 103 height 33
click at [974, 401] on select "January February March April May June July August September October November De…" at bounding box center [1025, 417] width 103 height 33
click at [1168, 409] on span at bounding box center [1167, 418] width 18 height 19
select select "7"
click at [1102, 401] on select "2036 2035 2034 2033 2032 2031 2030 2029 2028 2027 2026 2025" at bounding box center [1111, 417] width 67 height 33
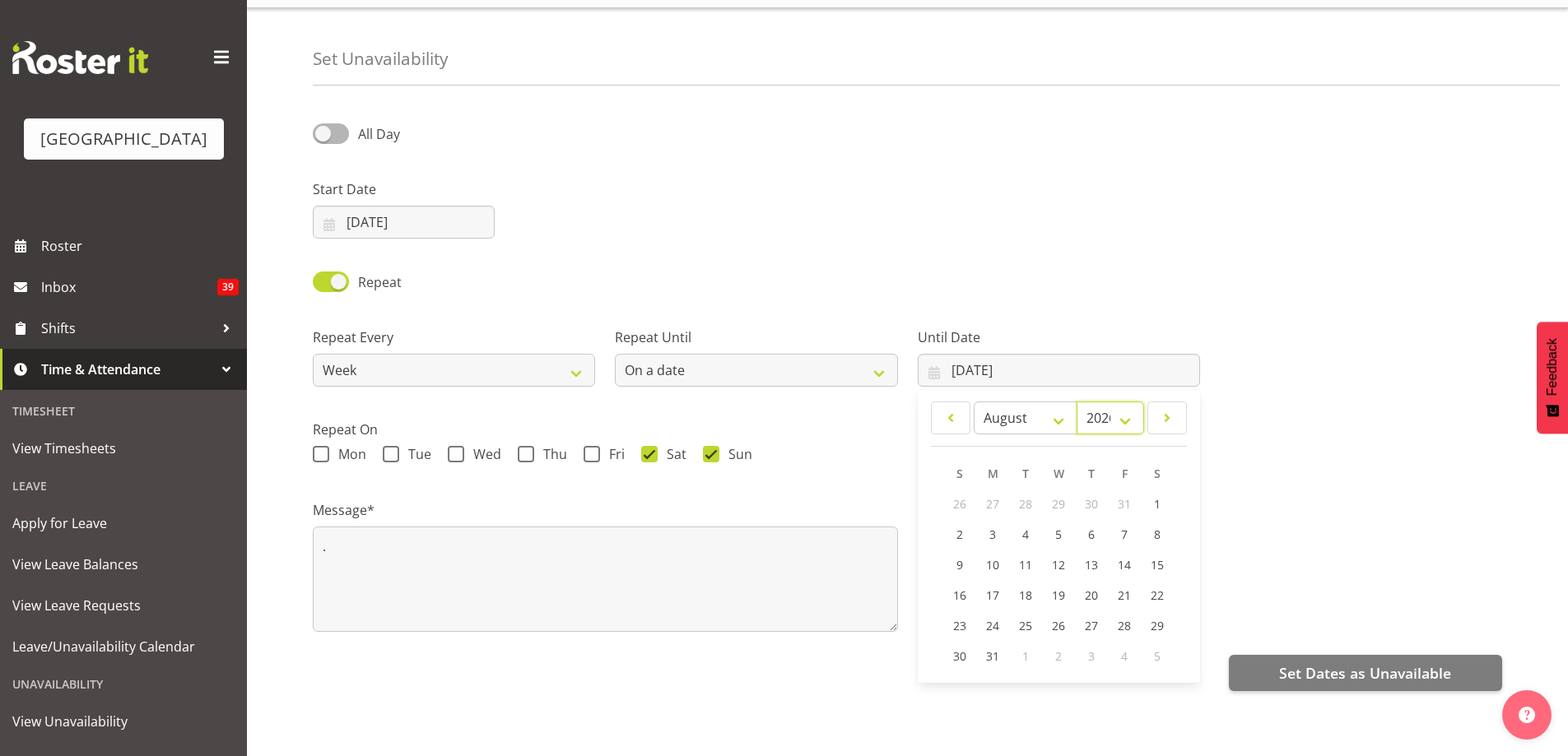
click at [1077, 401] on select "2036 2035 2034 2033 2032 2031 2030 2029 2028 2027 2026 2025" at bounding box center [1111, 417] width 67 height 33
click at [988, 618] on span "24" at bounding box center [992, 626] width 13 height 16
type input "24/08/2026"
click at [1350, 662] on span "Set Dates as Unavailable" at bounding box center [1365, 673] width 172 height 21
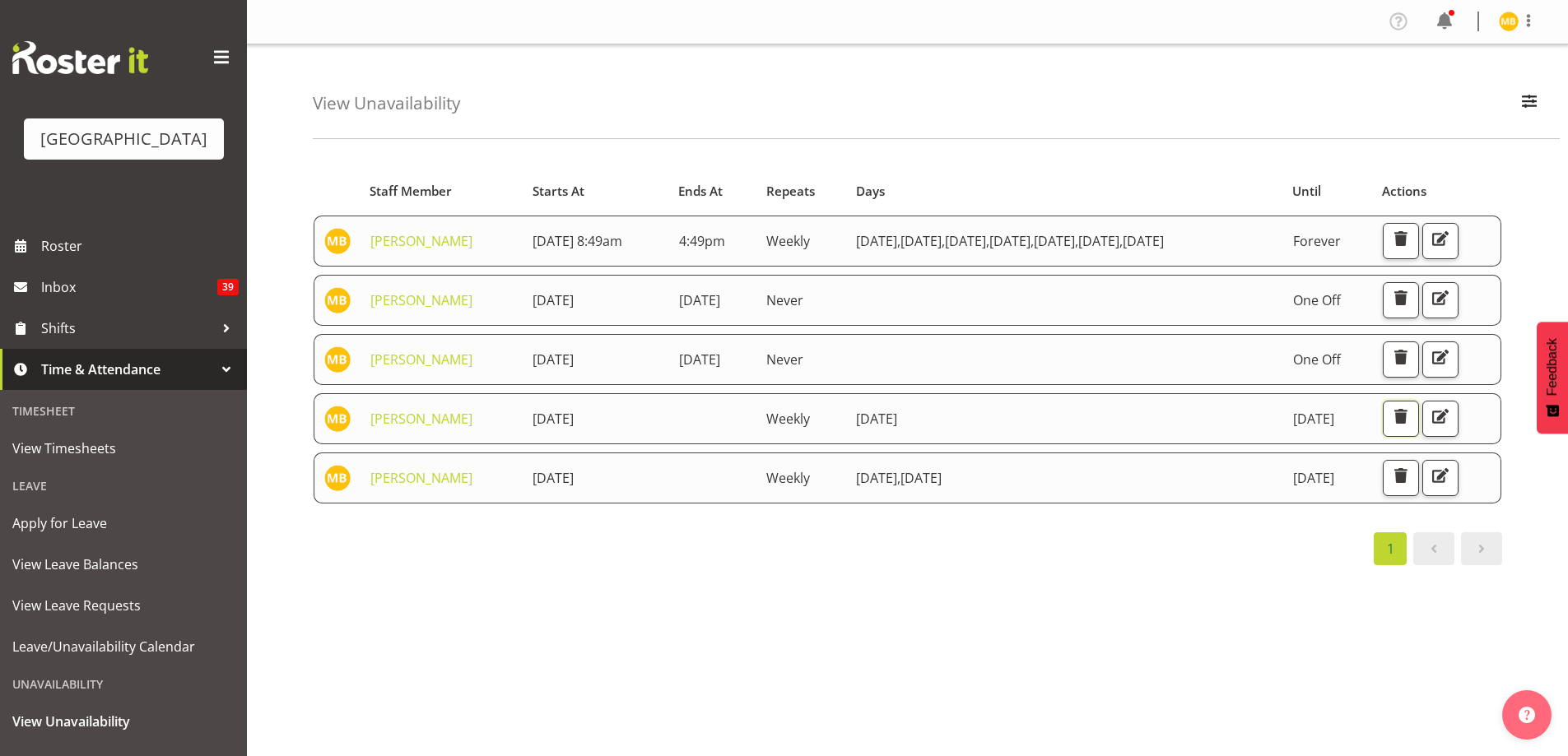
click at [1411, 427] on span "button" at bounding box center [1401, 416] width 21 height 21
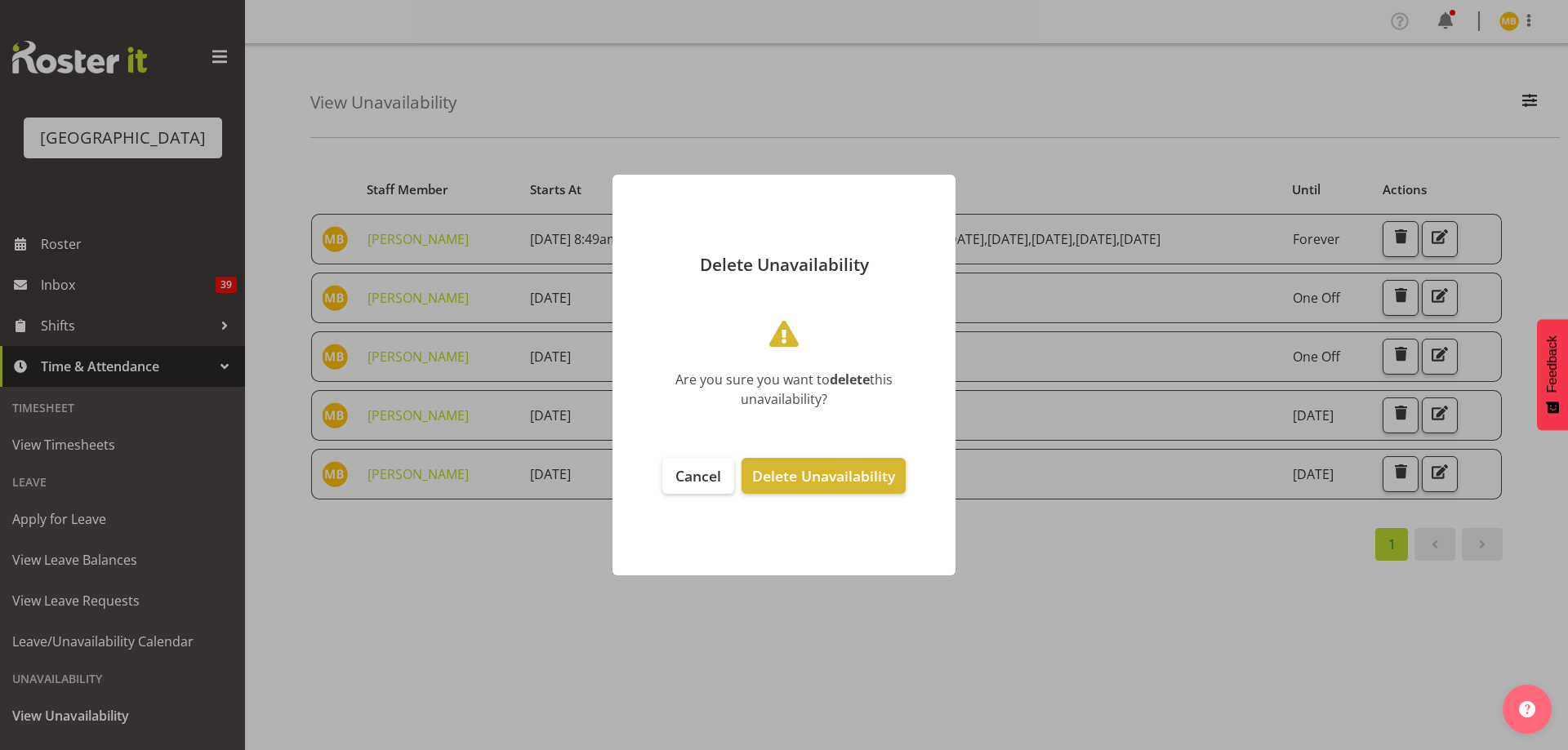
click at [790, 471] on span "Delete Unavailability" at bounding box center [823, 476] width 143 height 19
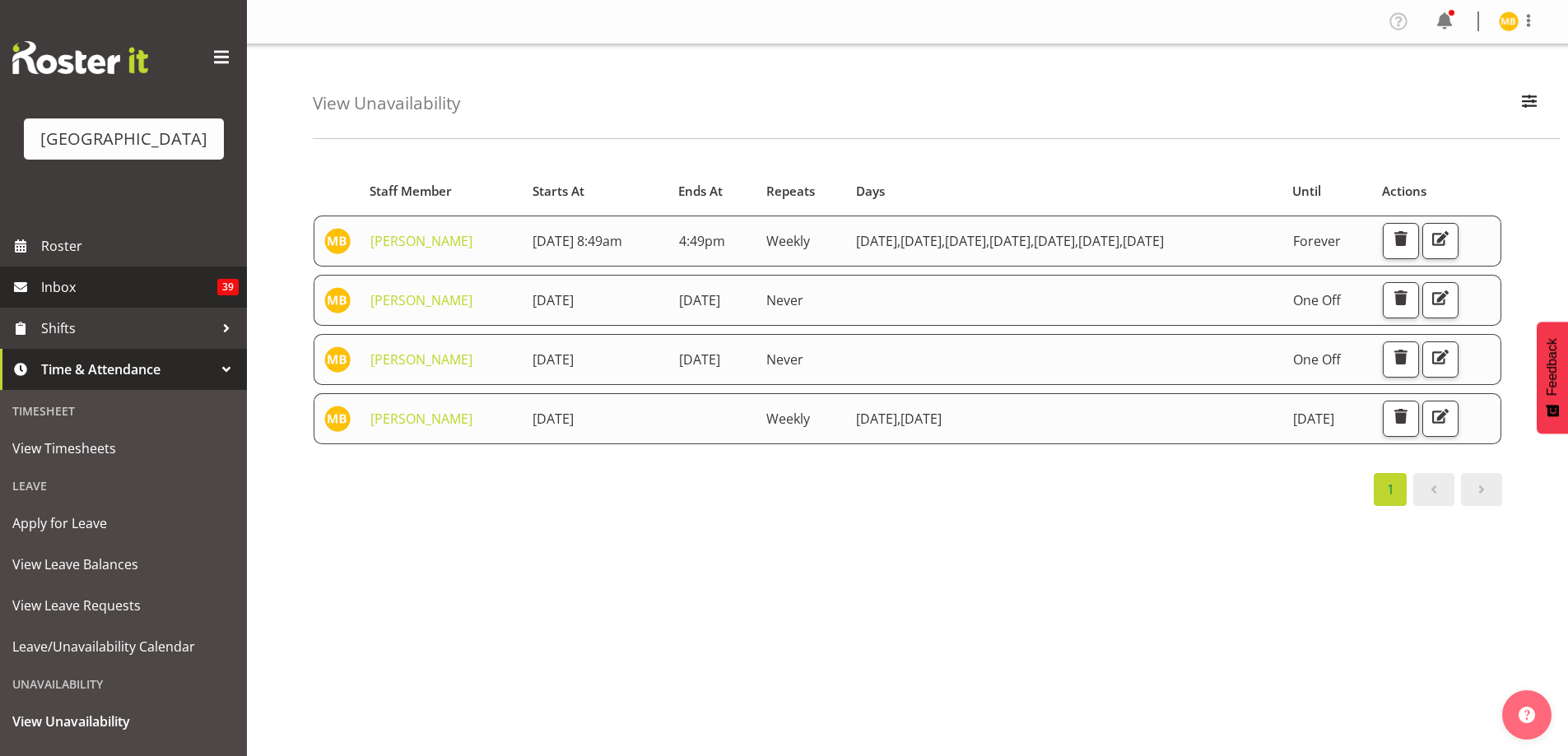
click at [133, 300] on span "Inbox" at bounding box center [129, 287] width 176 height 25
